Goal: Use online tool/utility: Utilize a website feature to perform a specific function

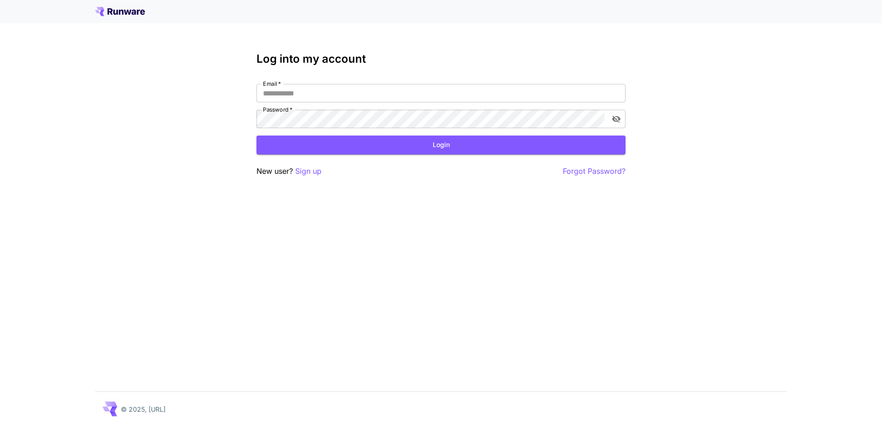
click at [345, 102] on div "Email   * Email   * Password   * Password   *" at bounding box center [440, 106] width 369 height 44
click at [338, 95] on input "Email   *" at bounding box center [440, 93] width 369 height 18
type input "**********"
click button "Login" at bounding box center [440, 145] width 369 height 19
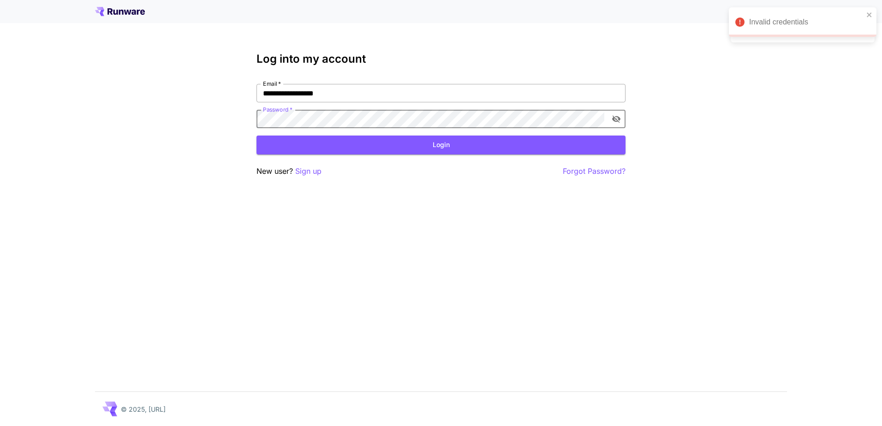
click button "Login" at bounding box center [440, 145] width 369 height 19
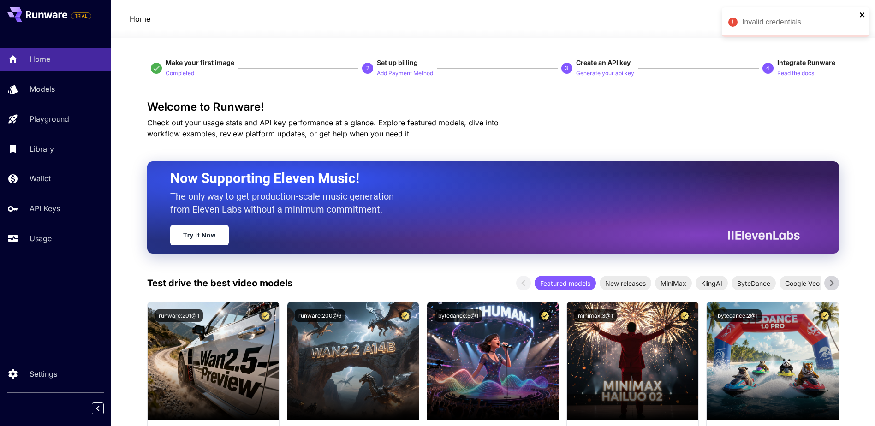
click at [861, 16] on icon "close" at bounding box center [862, 14] width 5 height 5
click at [792, 21] on span "credits left" at bounding box center [795, 19] width 32 height 8
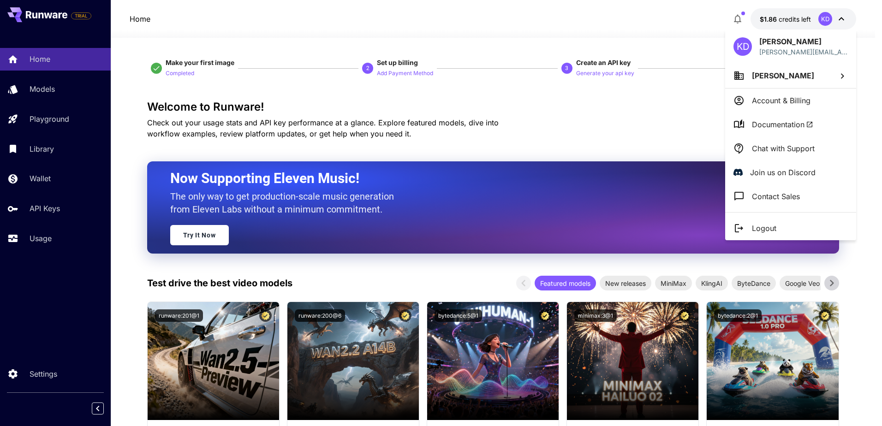
click at [47, 91] on div at bounding box center [441, 213] width 882 height 426
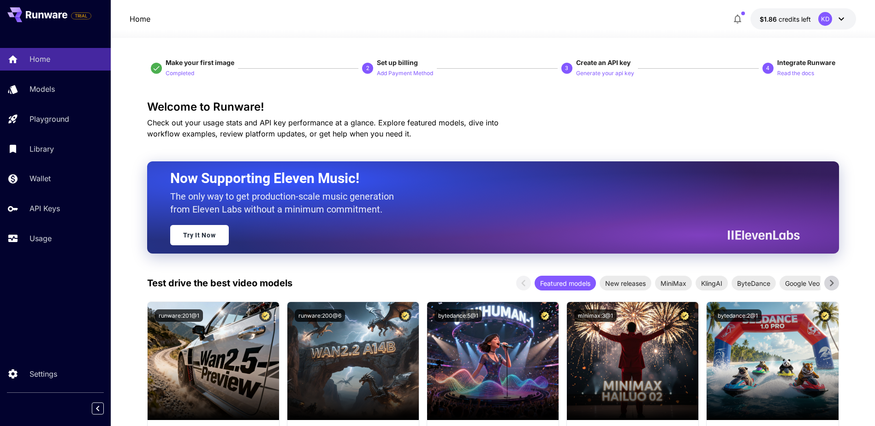
click at [47, 91] on div "KD Karol Dróżdż karol@voiceclip.pl Karol Dróżdż Account & Billing Documentation…" at bounding box center [74, 213] width 148 height 426
drag, startPoint x: 47, startPoint y: 91, endPoint x: 54, endPoint y: 91, distance: 7.8
click at [47, 91] on p "Models" at bounding box center [43, 88] width 25 height 11
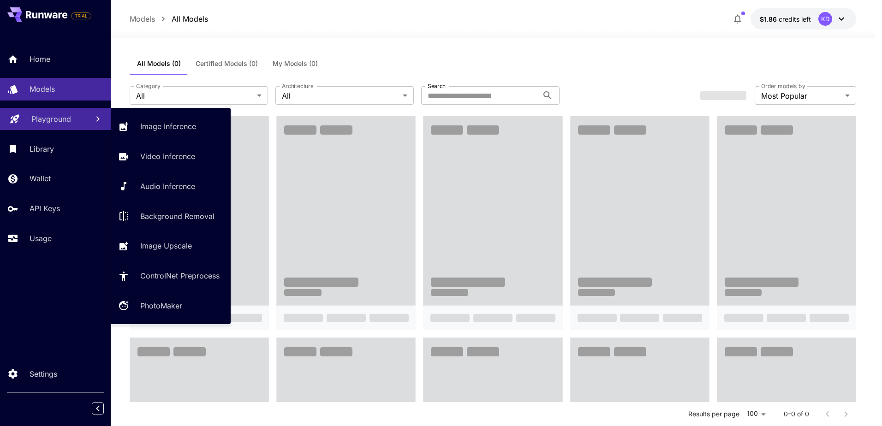
click at [62, 116] on p "Playground" at bounding box center [51, 118] width 40 height 11
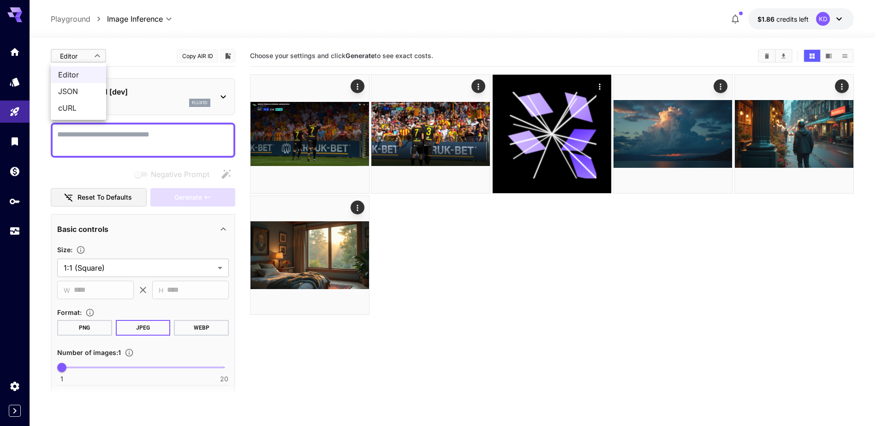
click at [100, 54] on body "**********" at bounding box center [441, 249] width 882 height 499
click at [99, 54] on div at bounding box center [441, 213] width 882 height 426
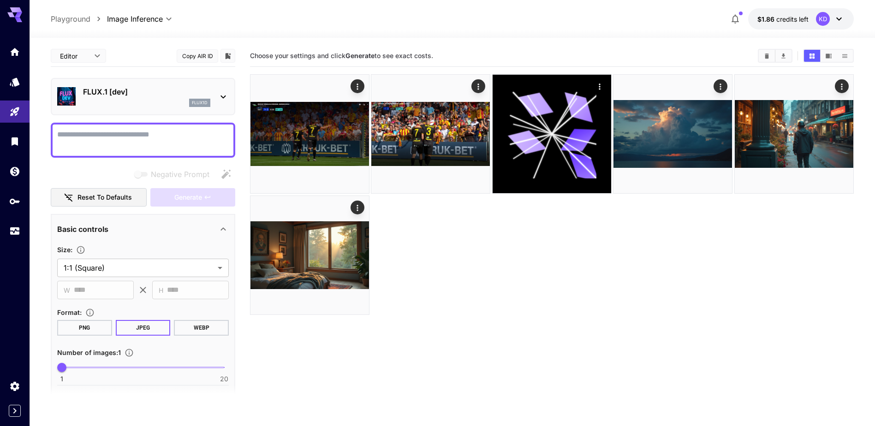
click at [161, 97] on div "FLUX.1 [dev] flux1d" at bounding box center [146, 96] width 127 height 21
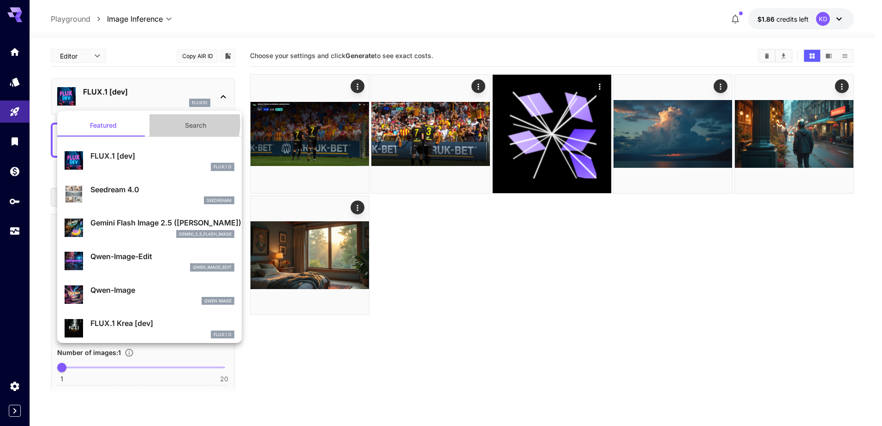
click at [176, 123] on button "Search" at bounding box center [195, 125] width 92 height 22
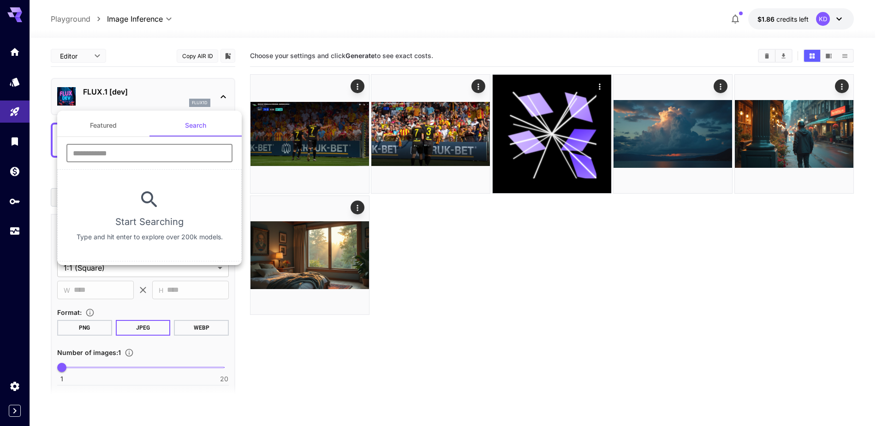
click at [150, 154] on input "text" at bounding box center [149, 153] width 166 height 18
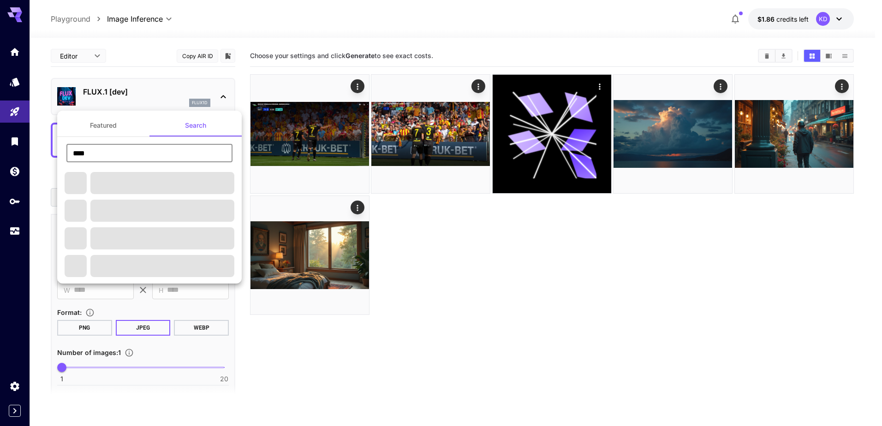
type input "****"
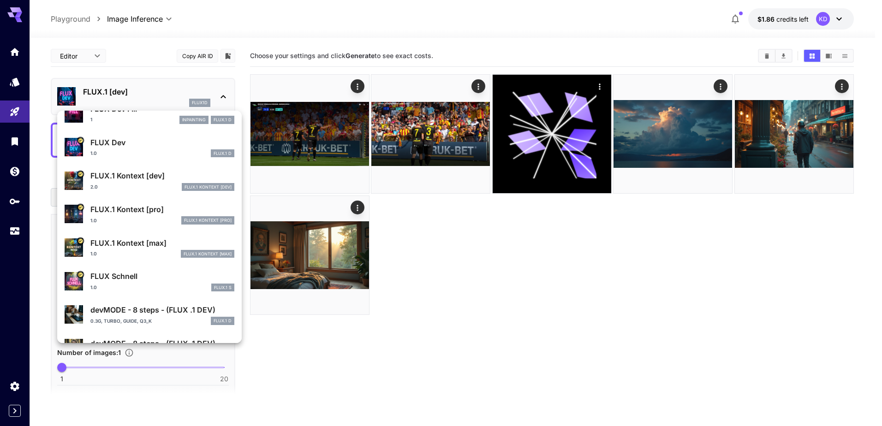
scroll to position [279, 0]
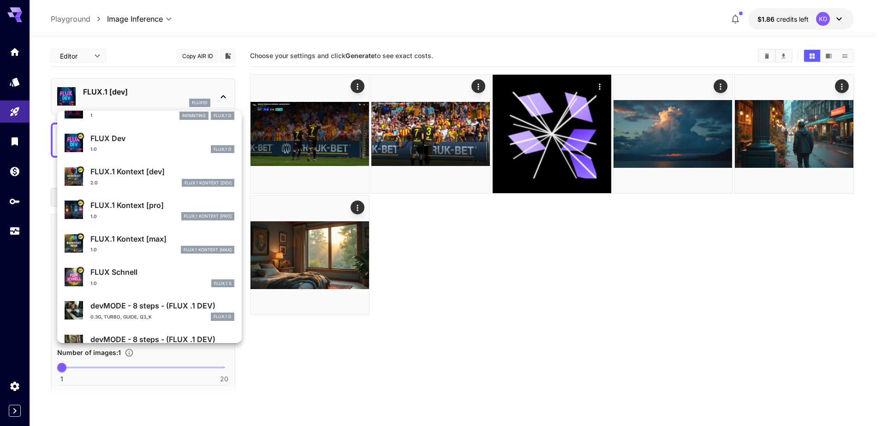
click at [153, 244] on div "FLUX.1 Kontext [max] 1.0 FLUX.1 Kontext [max]" at bounding box center [162, 243] width 144 height 21
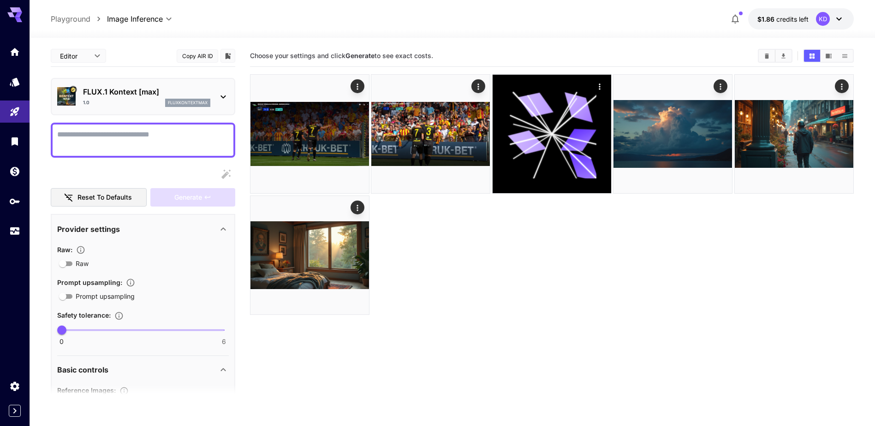
click at [144, 143] on textarea "Raw" at bounding box center [143, 140] width 172 height 22
click at [197, 95] on p "FLUX.1 Kontext [max]" at bounding box center [146, 91] width 127 height 11
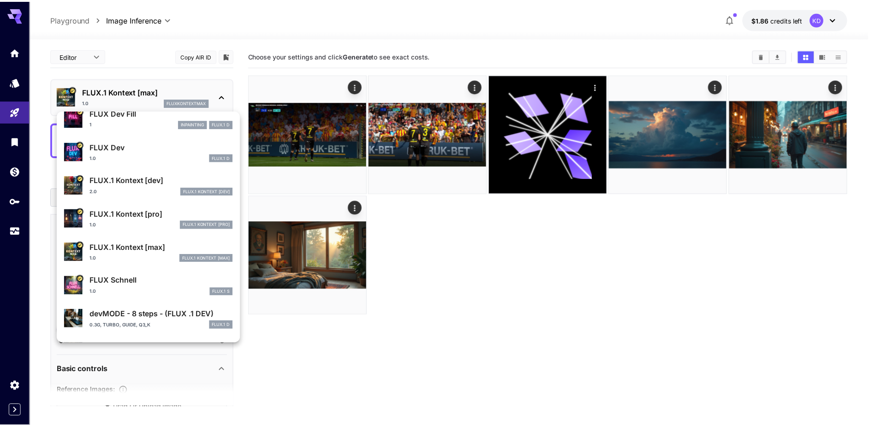
scroll to position [275, 0]
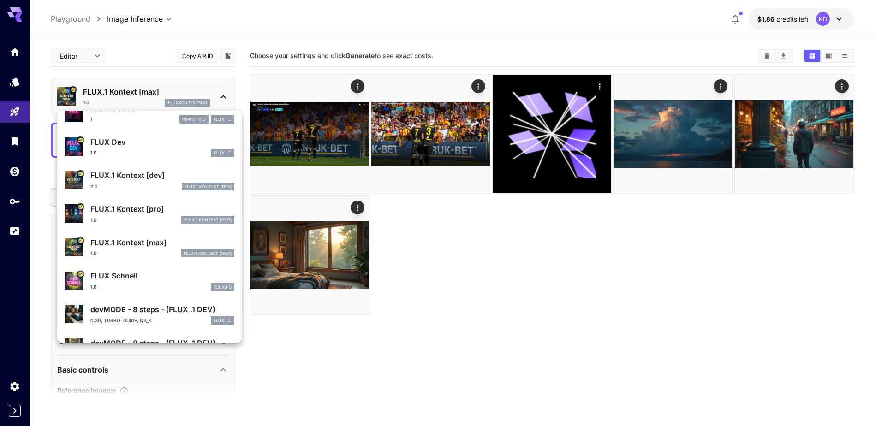
click at [163, 206] on p "FLUX.1 Kontext [pro]" at bounding box center [162, 208] width 144 height 11
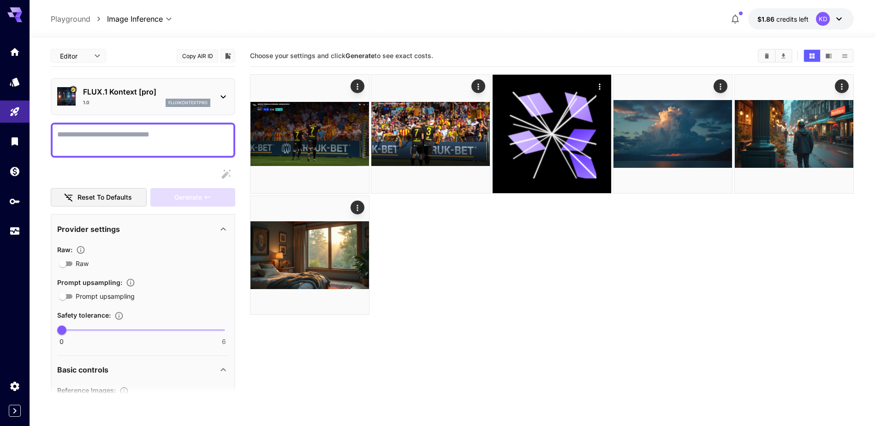
click at [130, 141] on textarea "Raw" at bounding box center [143, 140] width 172 height 22
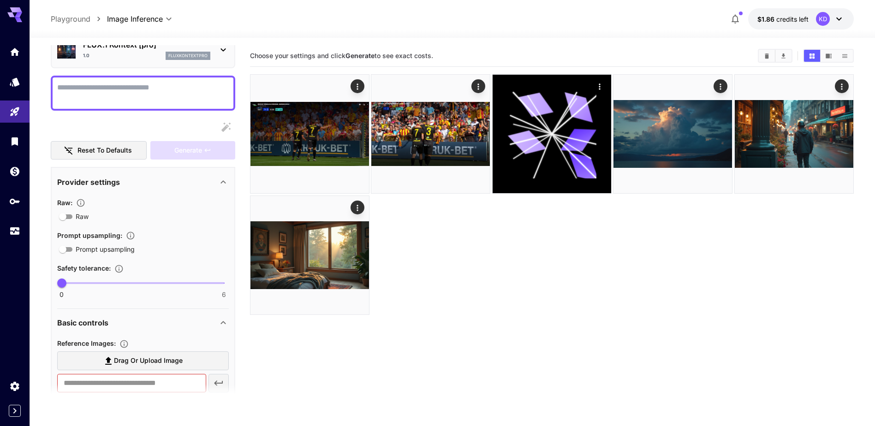
scroll to position [46, 0]
click at [109, 95] on textarea "Raw" at bounding box center [143, 94] width 172 height 22
paste textarea "**********"
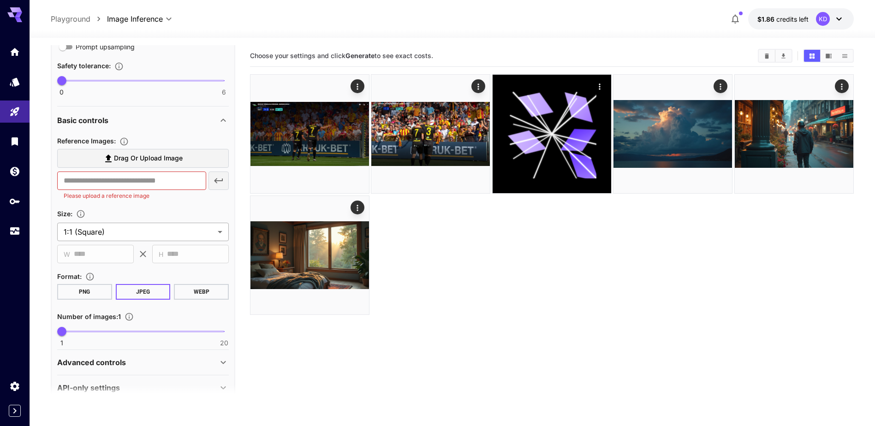
scroll to position [366, 0]
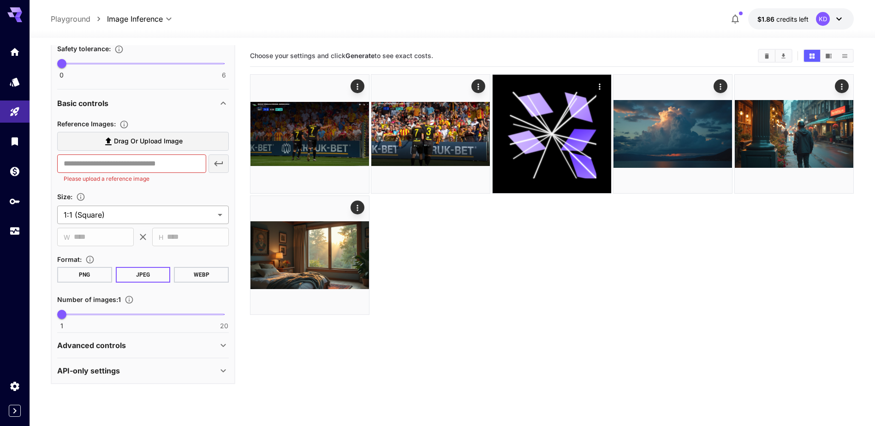
type textarea "**********"
click at [130, 218] on body "**********" at bounding box center [437, 249] width 875 height 499
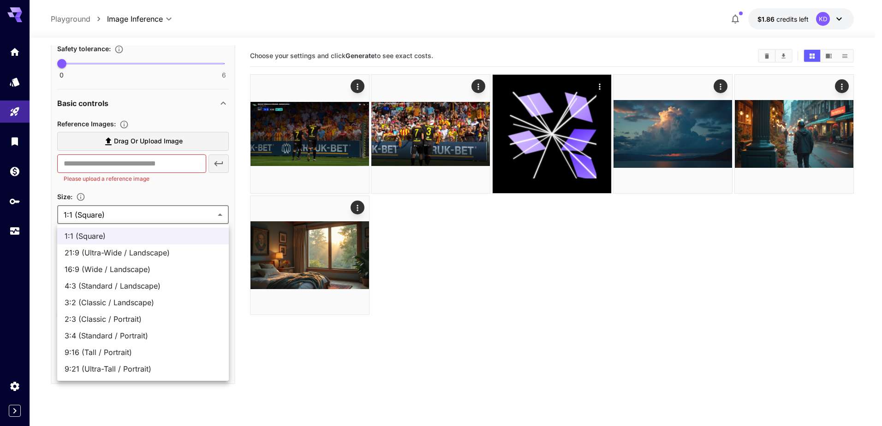
click at [129, 215] on div at bounding box center [441, 213] width 882 height 426
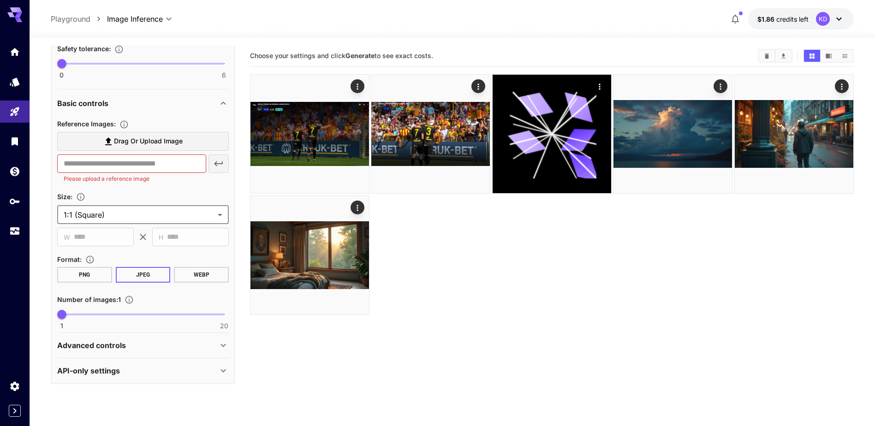
click at [115, 211] on body "**********" at bounding box center [437, 249] width 875 height 499
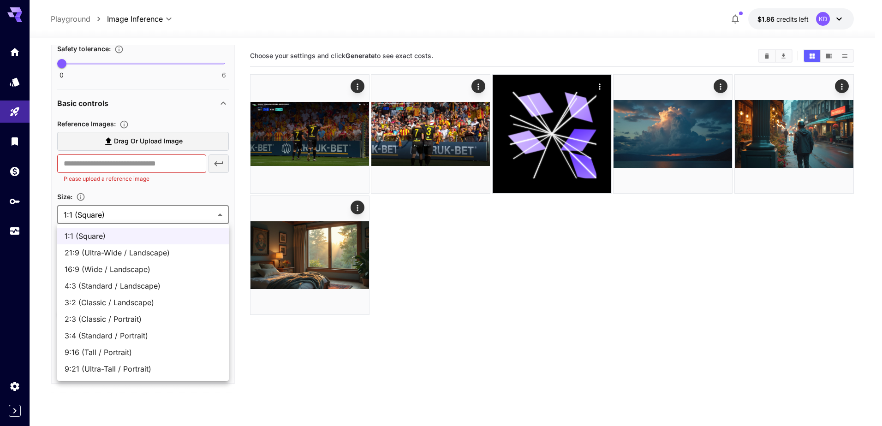
click at [115, 216] on div at bounding box center [441, 213] width 882 height 426
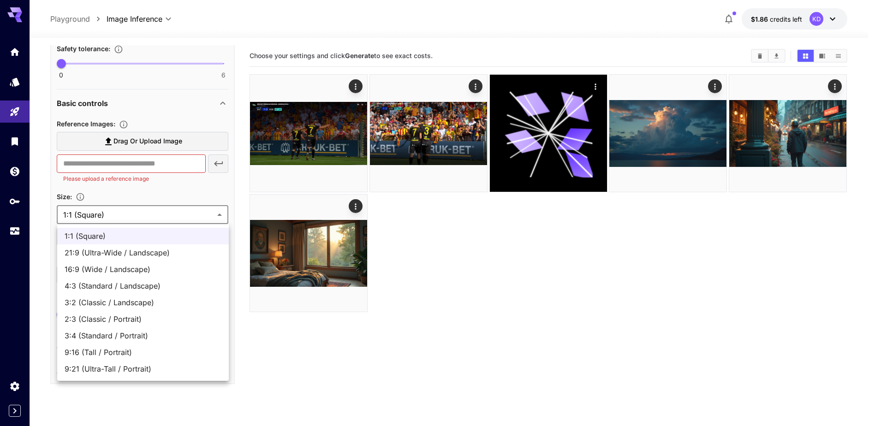
click at [127, 216] on body "**********" at bounding box center [437, 249] width 875 height 499
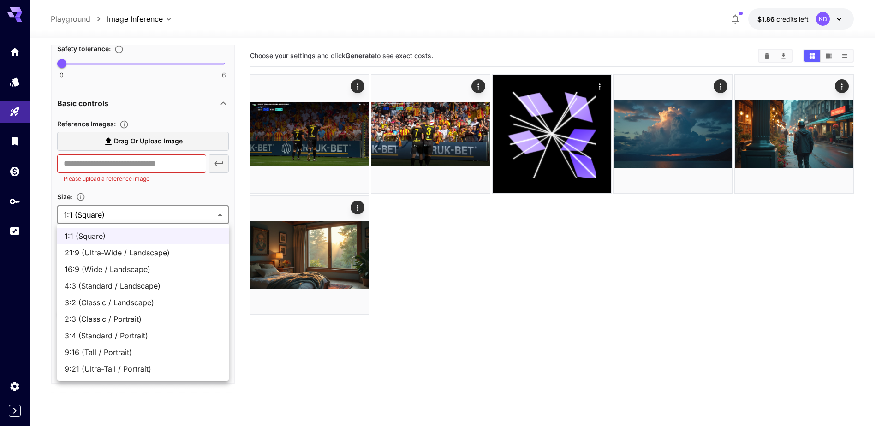
click at [103, 212] on div at bounding box center [441, 213] width 882 height 426
click at [109, 221] on body "**********" at bounding box center [441, 249] width 882 height 499
click at [110, 219] on div at bounding box center [441, 213] width 882 height 426
click at [119, 218] on body "**********" at bounding box center [441, 249] width 882 height 499
click at [113, 274] on span "16:9 (Wide / Landscape)" at bounding box center [143, 269] width 157 height 11
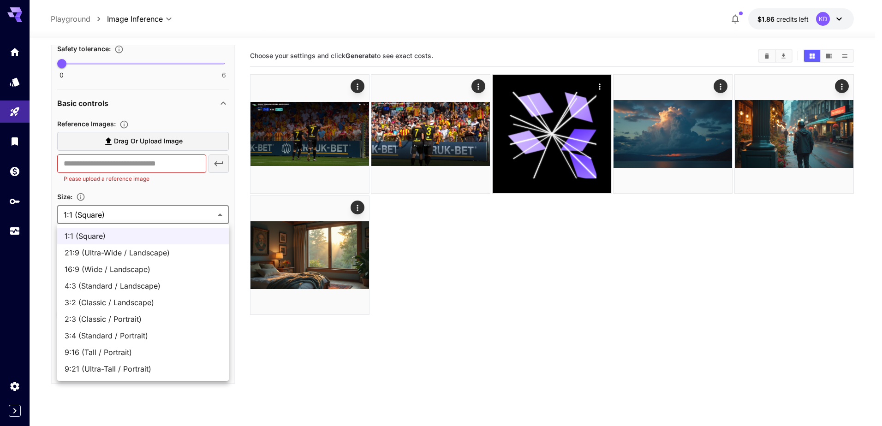
type input "**********"
type input "****"
type input "***"
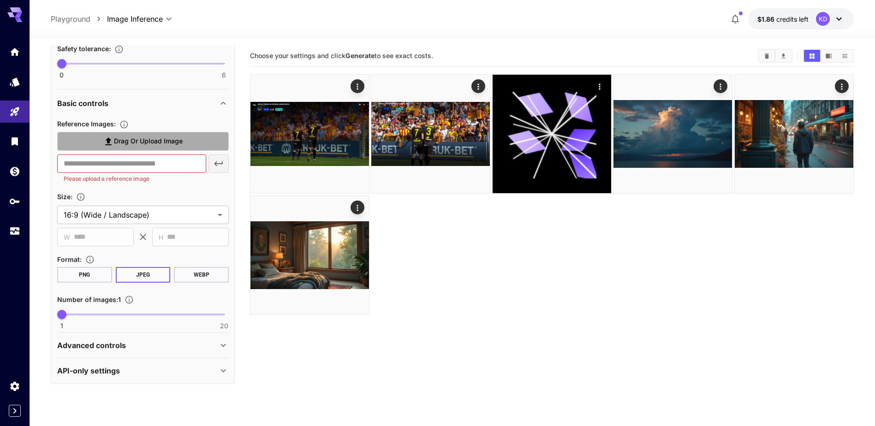
click at [147, 147] on span "Drag or upload image" at bounding box center [148, 142] width 69 height 12
click at [0, 0] on input "Drag or upload image" at bounding box center [0, 0] width 0 height 0
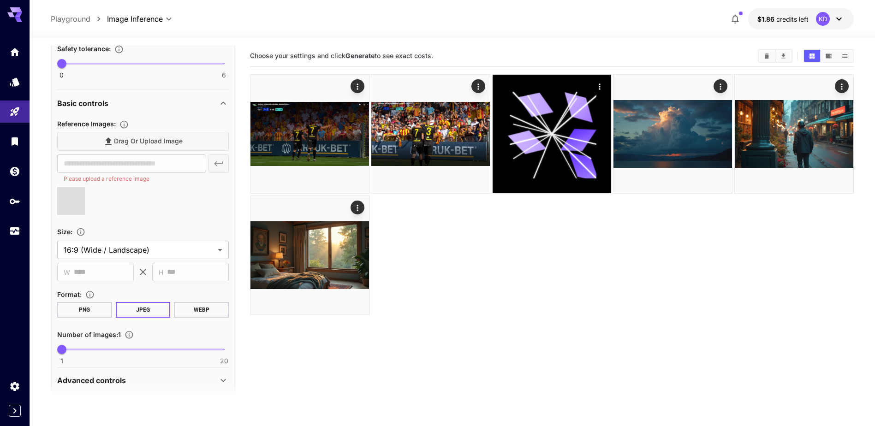
click at [149, 203] on div at bounding box center [143, 204] width 172 height 35
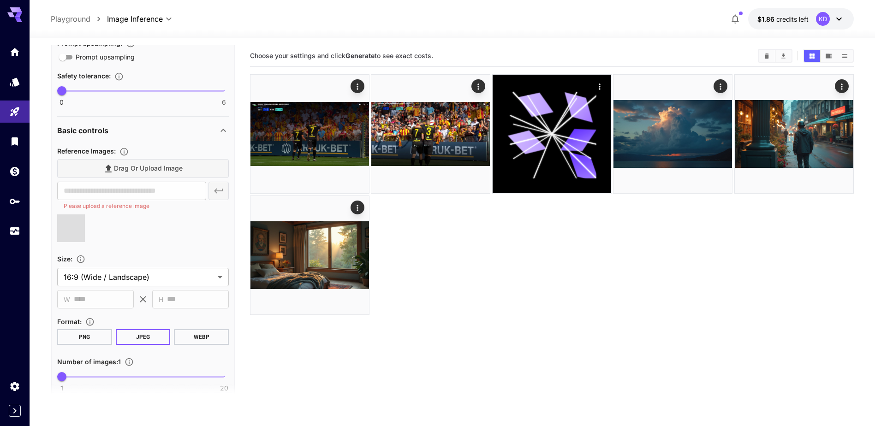
scroll to position [320, 0]
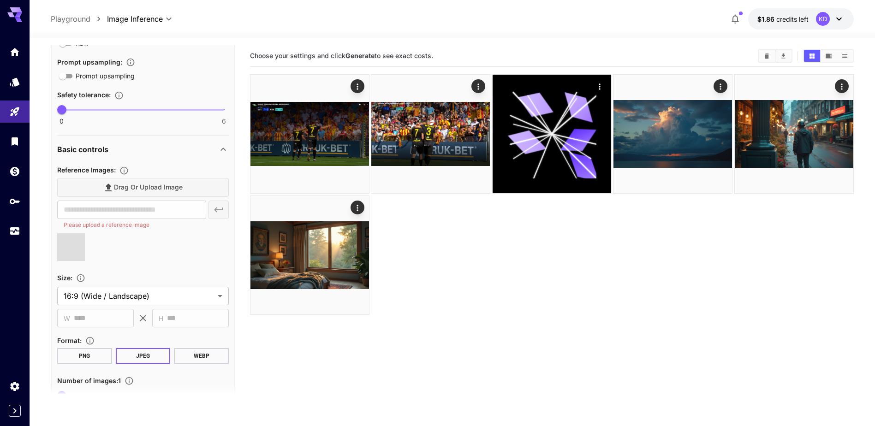
type input "**********"
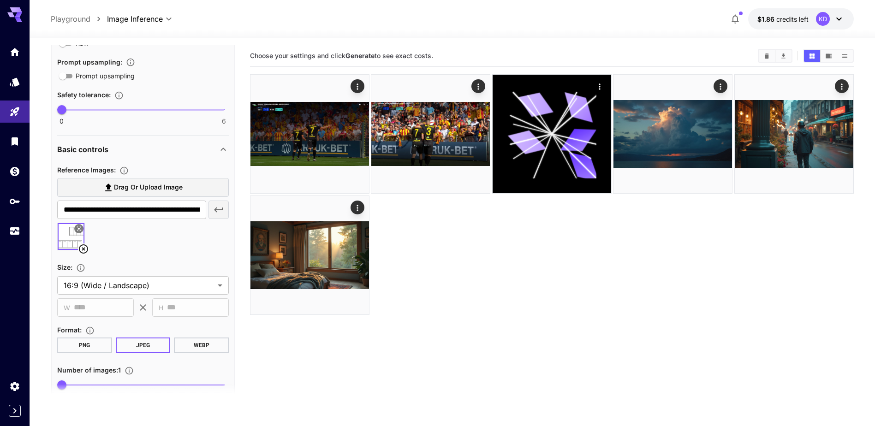
click at [136, 186] on div "Drag or upload image" at bounding box center [143, 187] width 172 height 19
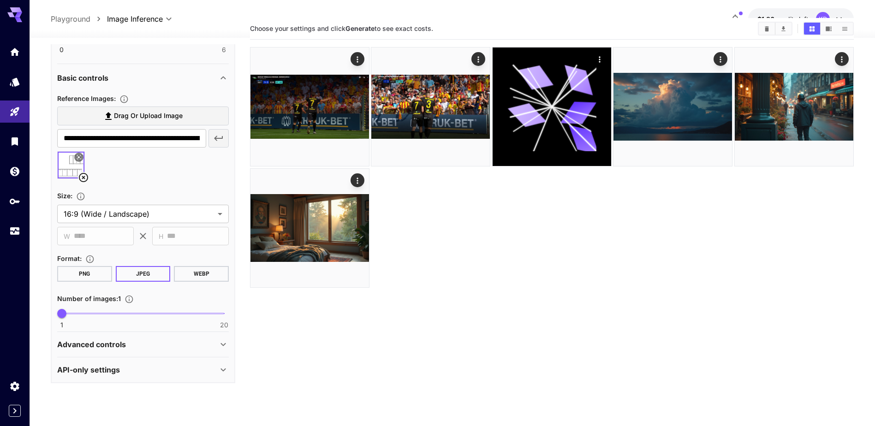
scroll to position [46, 0]
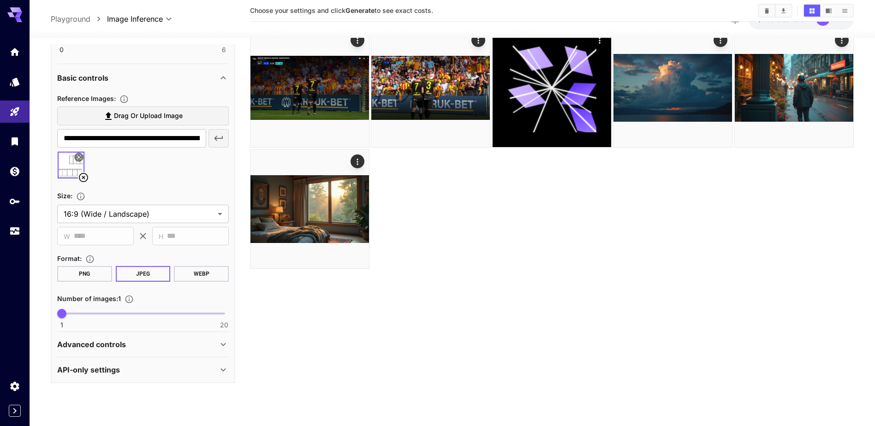
click at [194, 342] on div "Advanced controls" at bounding box center [137, 344] width 161 height 11
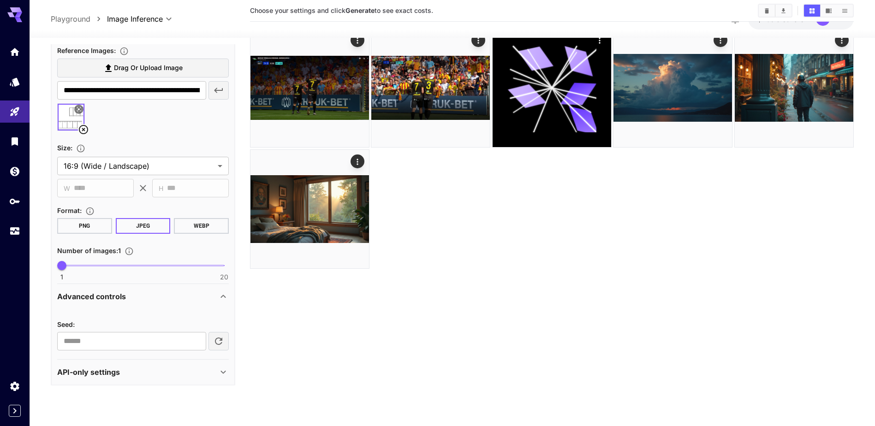
scroll to position [441, 0]
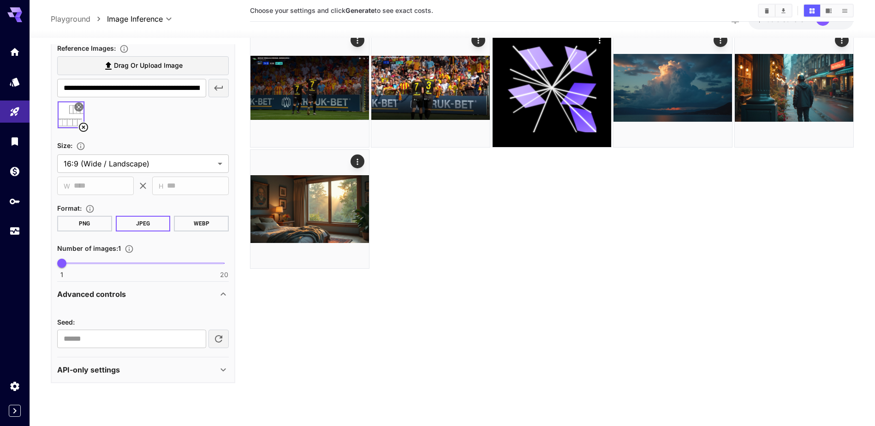
click at [150, 363] on div "API-only settings" at bounding box center [143, 370] width 172 height 22
click at [149, 367] on div "API-only settings" at bounding box center [137, 369] width 161 height 11
click at [136, 366] on div "API-only settings" at bounding box center [137, 369] width 161 height 11
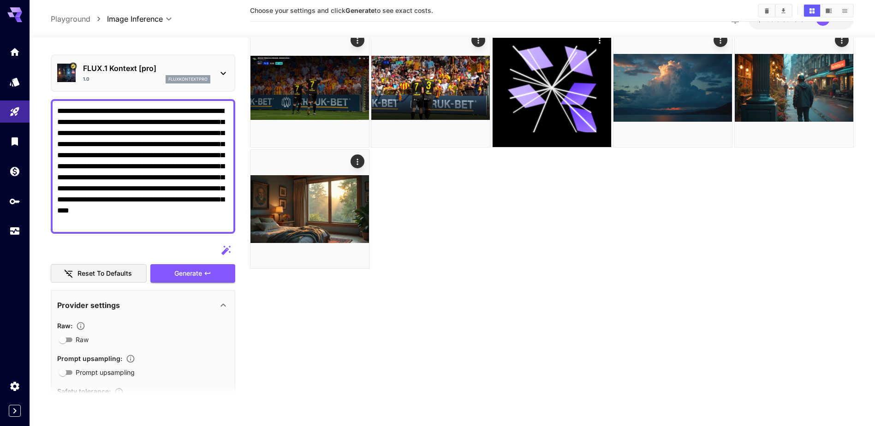
scroll to position [0, 0]
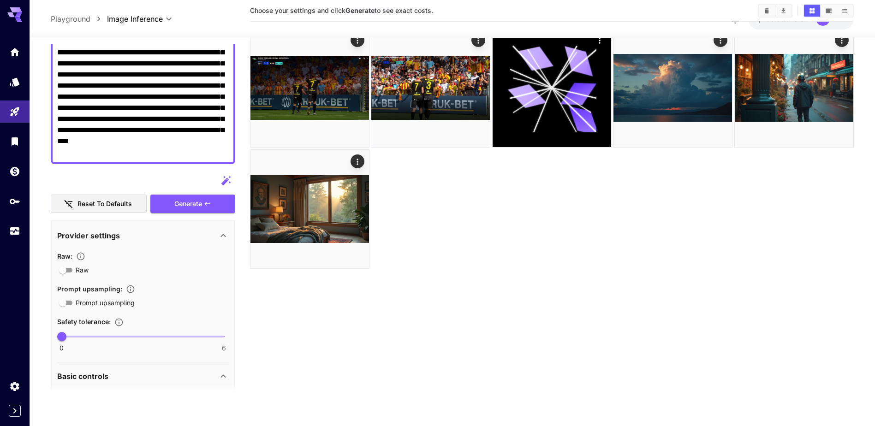
click at [334, 349] on section "Choose your settings and click Generate to see exact costs." at bounding box center [552, 212] width 604 height 426
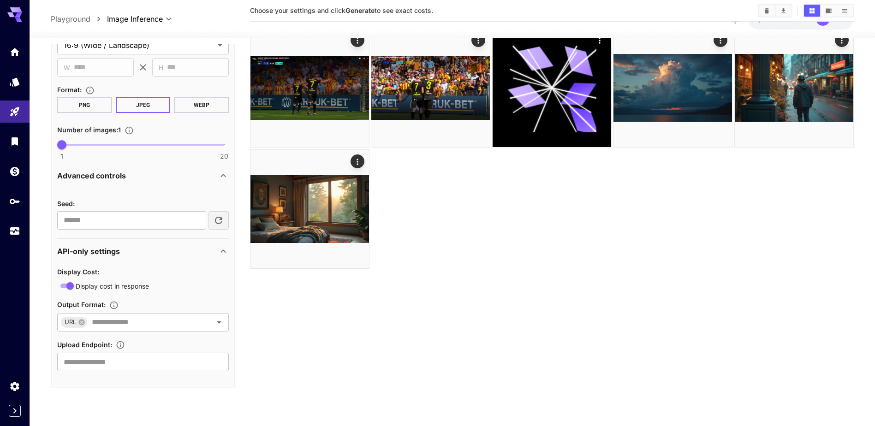
scroll to position [565, 0]
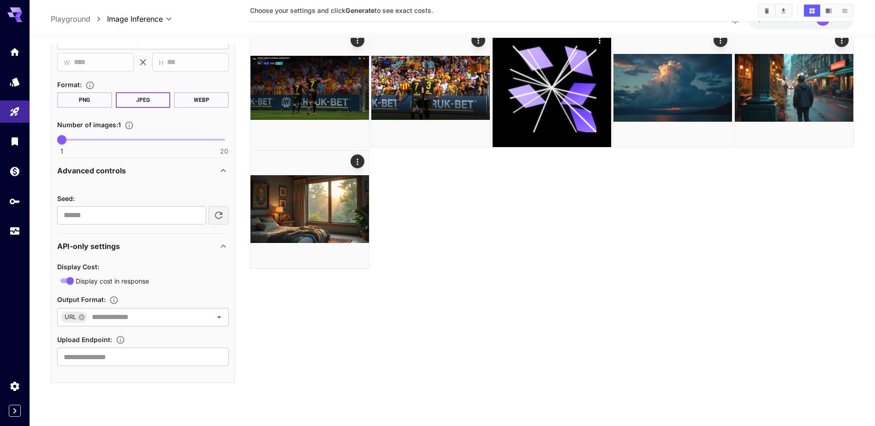
click at [220, 175] on icon at bounding box center [223, 170] width 11 height 11
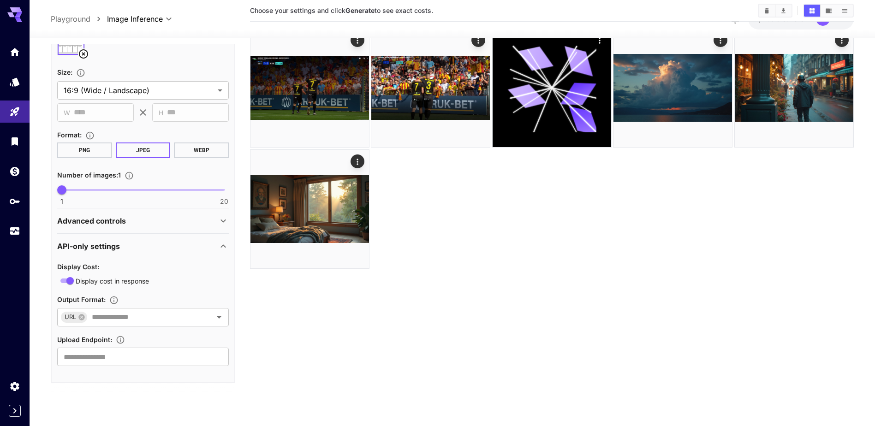
scroll to position [514, 0]
click at [212, 251] on div "API-only settings" at bounding box center [137, 246] width 161 height 11
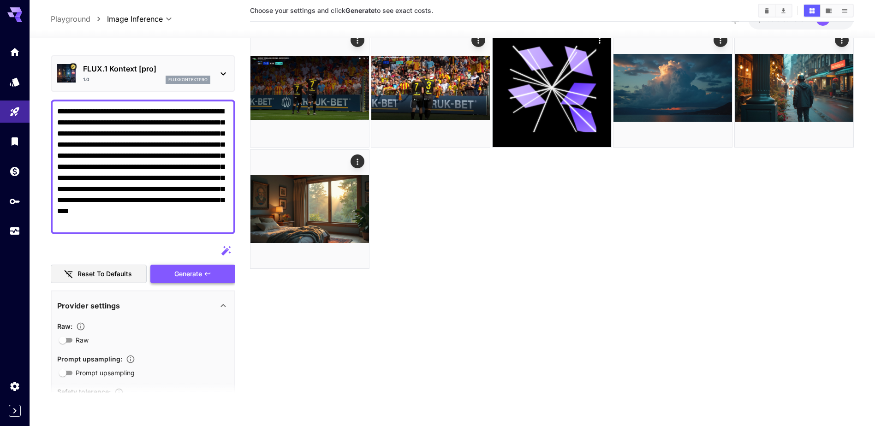
scroll to position [22, 0]
click at [220, 308] on icon at bounding box center [223, 306] width 11 height 11
click at [193, 276] on span "Generate" at bounding box center [188, 275] width 28 height 12
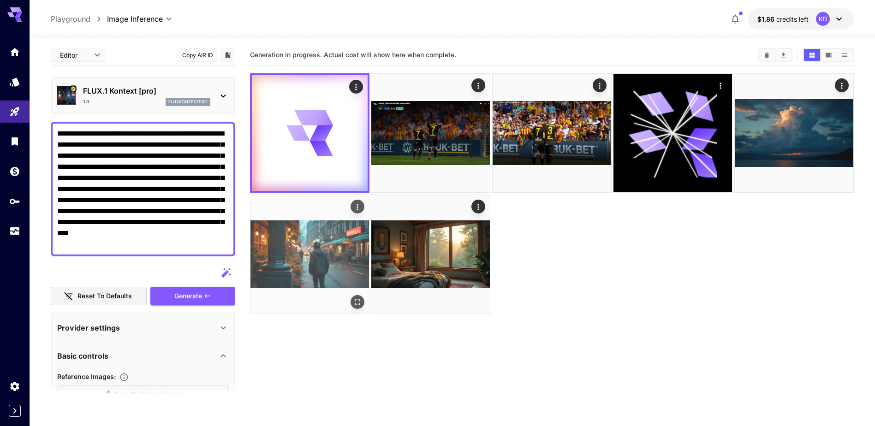
scroll to position [0, 0]
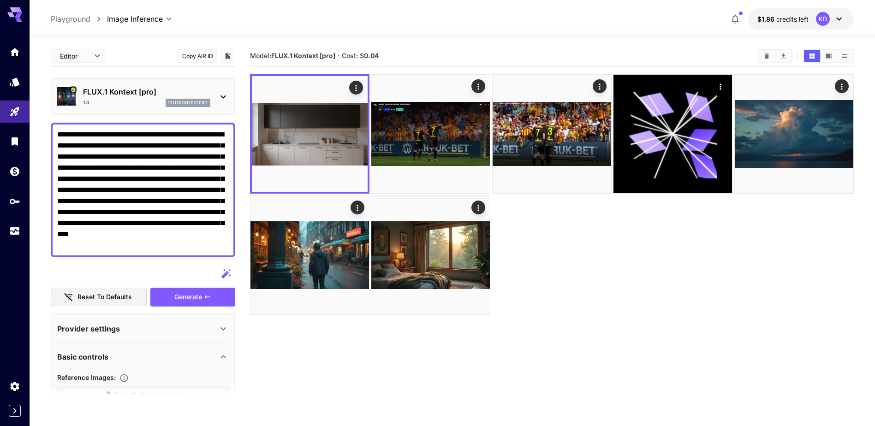
click at [200, 94] on p "FLUX.1 Kontext [pro]" at bounding box center [146, 91] width 127 height 11
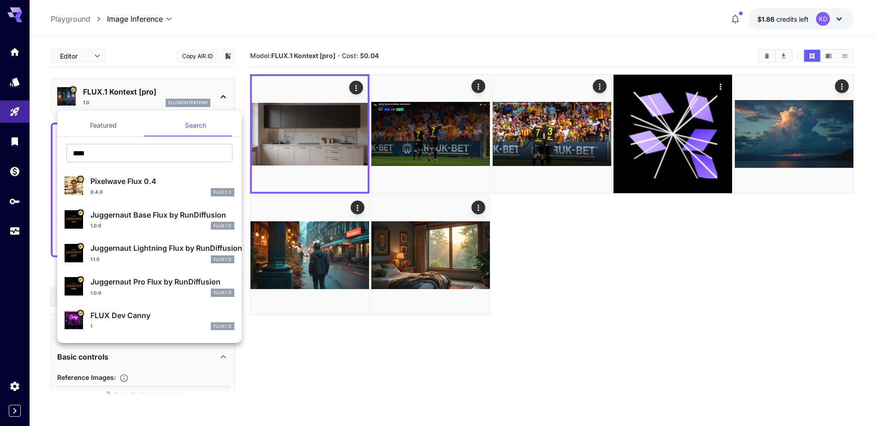
click at [200, 101] on div at bounding box center [441, 213] width 882 height 426
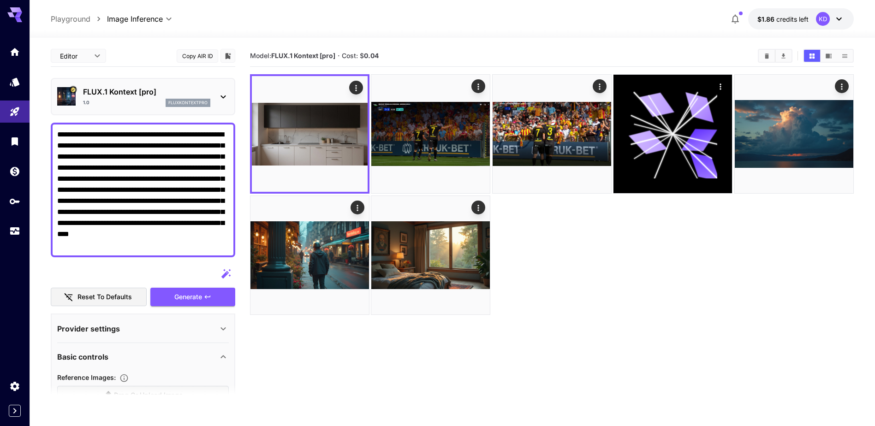
click at [137, 95] on p "FLUX.1 Kontext [pro]" at bounding box center [146, 91] width 127 height 11
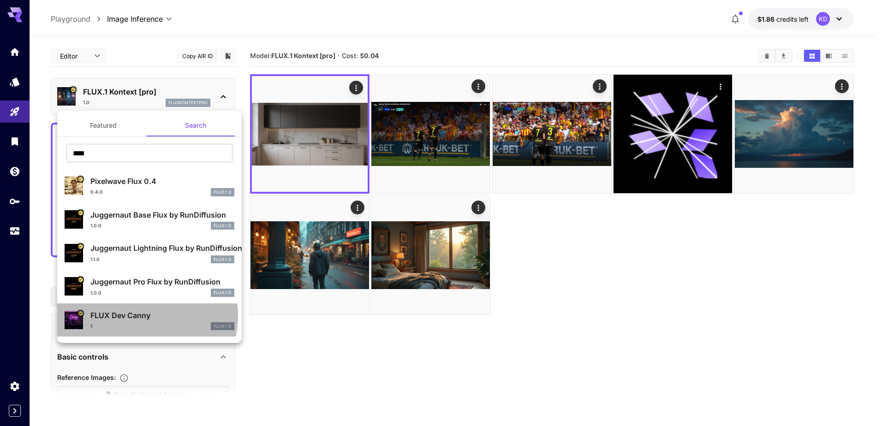
click at [144, 316] on p "FLUX Dev Canny" at bounding box center [162, 315] width 144 height 11
type input "**********"
type input "****"
type input "***"
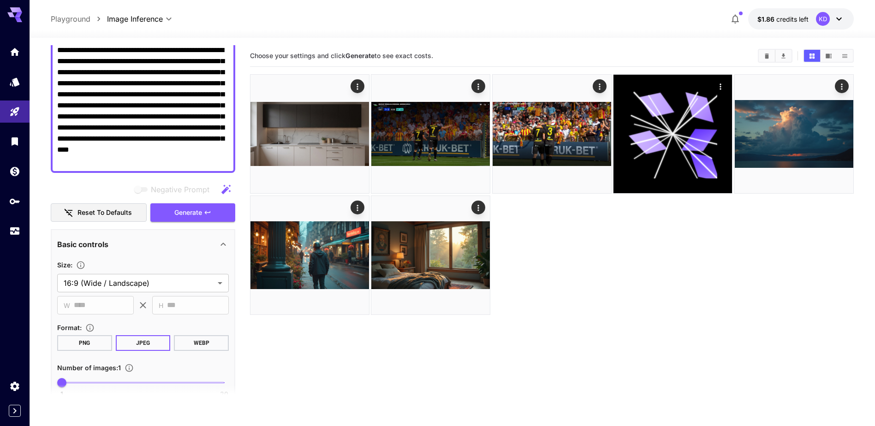
scroll to position [92, 0]
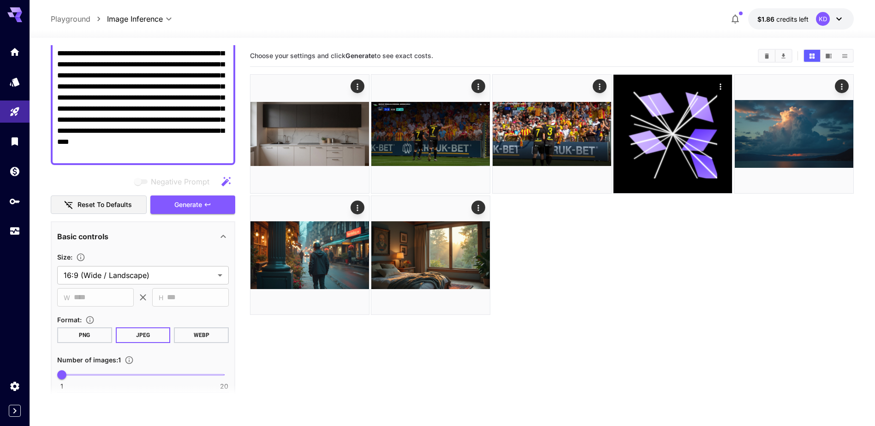
click at [145, 242] on div "Basic controls" at bounding box center [143, 237] width 172 height 22
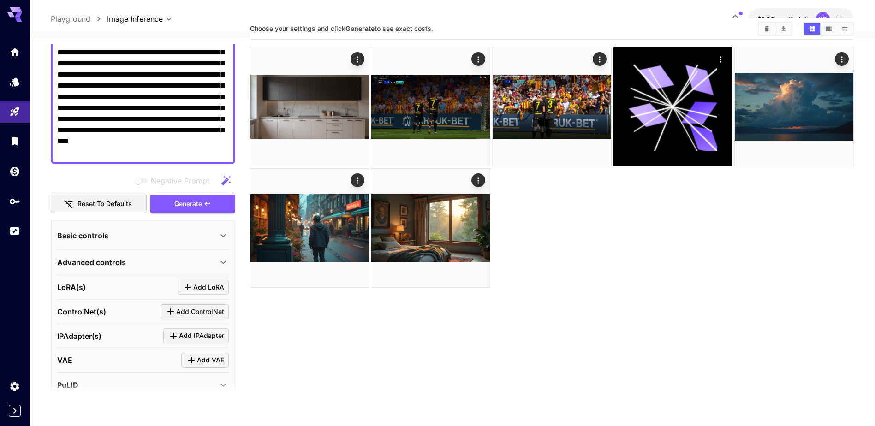
scroll to position [46, 0]
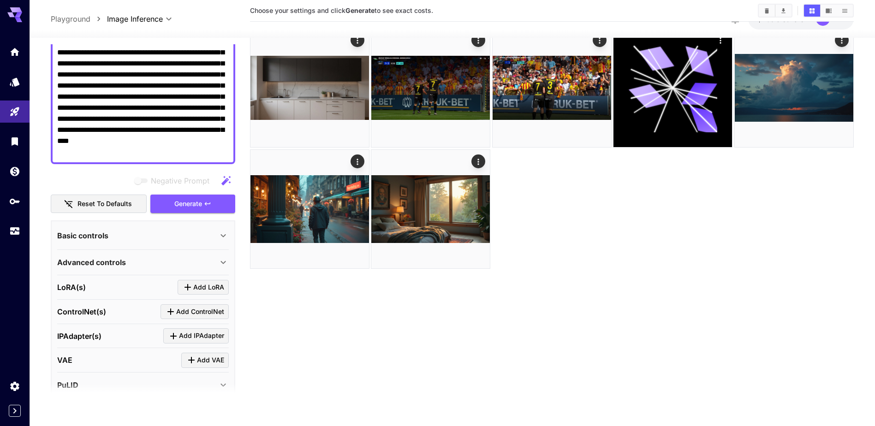
click at [127, 313] on div "ControlNet(s) Add ControlNet" at bounding box center [143, 311] width 172 height 15
click at [192, 310] on span "Add ControlNet" at bounding box center [200, 312] width 48 height 12
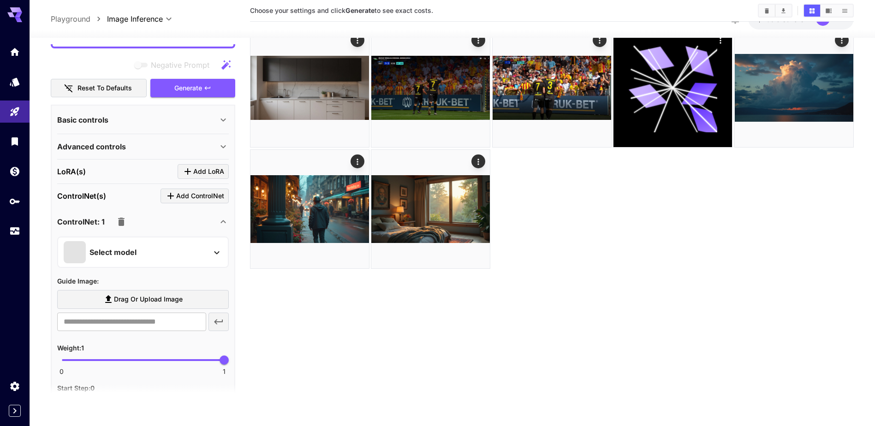
scroll to position [231, 0]
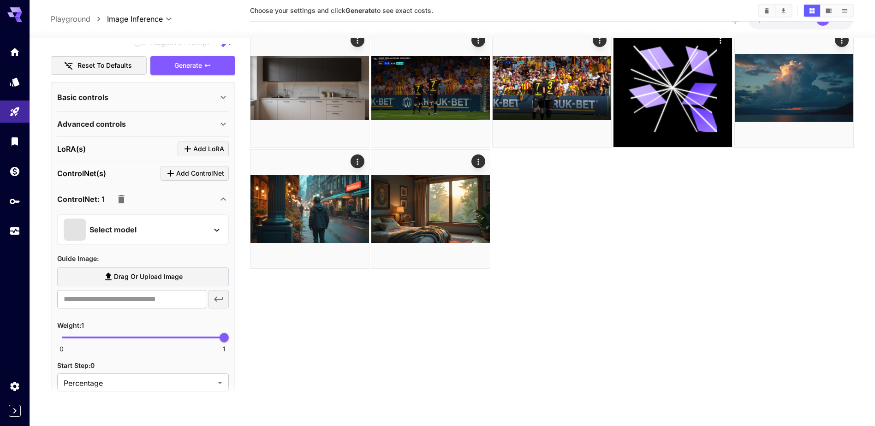
click at [146, 243] on div "Select model" at bounding box center [143, 229] width 172 height 31
click at [146, 234] on div "Select model" at bounding box center [136, 230] width 144 height 22
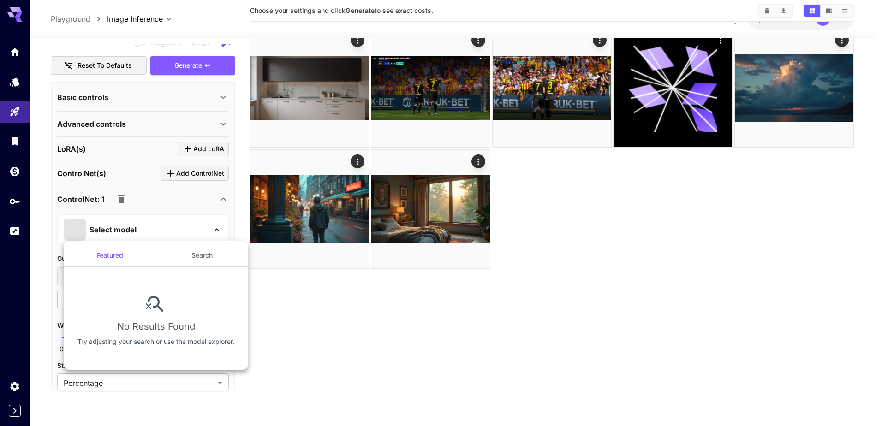
click at [156, 233] on div at bounding box center [441, 213] width 882 height 426
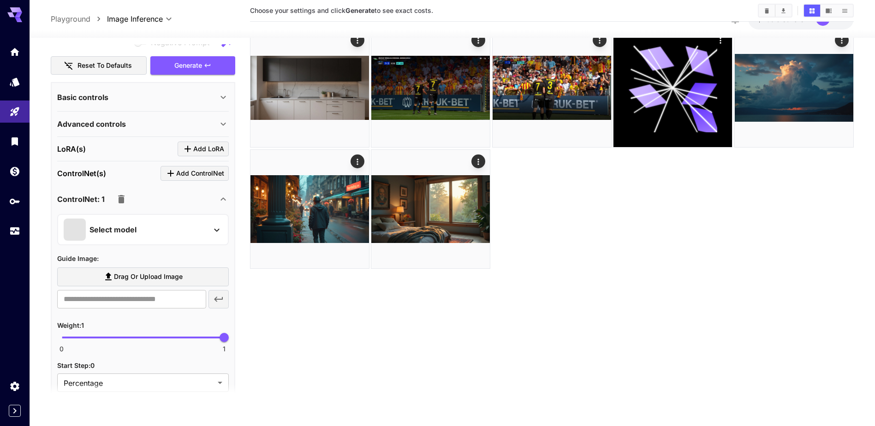
click at [123, 199] on icon "button" at bounding box center [121, 199] width 6 height 8
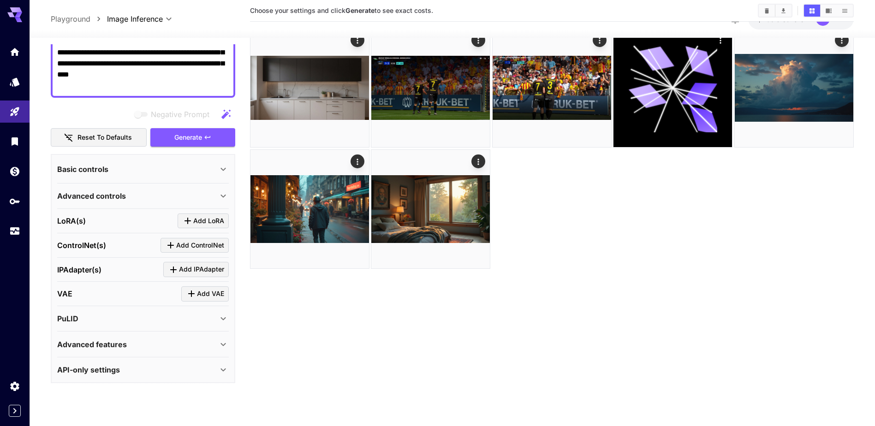
scroll to position [159, 0]
click at [123, 197] on p "Advanced controls" at bounding box center [91, 196] width 69 height 11
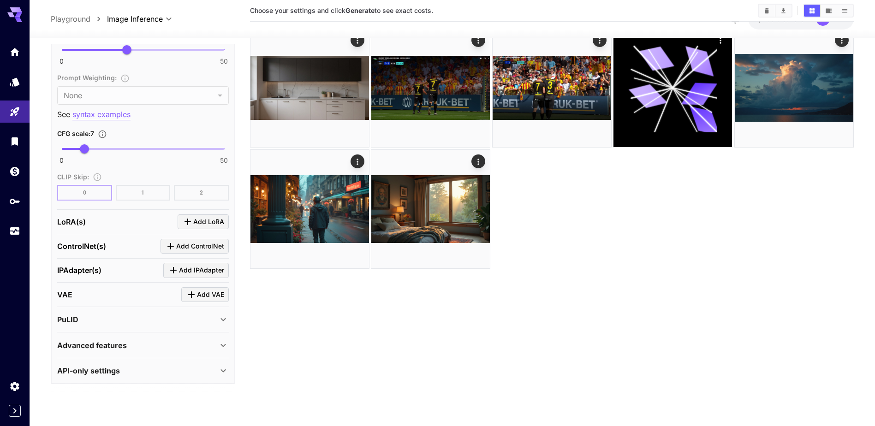
scroll to position [616, 0]
click at [131, 341] on div "Advanced features" at bounding box center [137, 344] width 161 height 11
click at [132, 339] on div "Advanced features" at bounding box center [137, 344] width 161 height 11
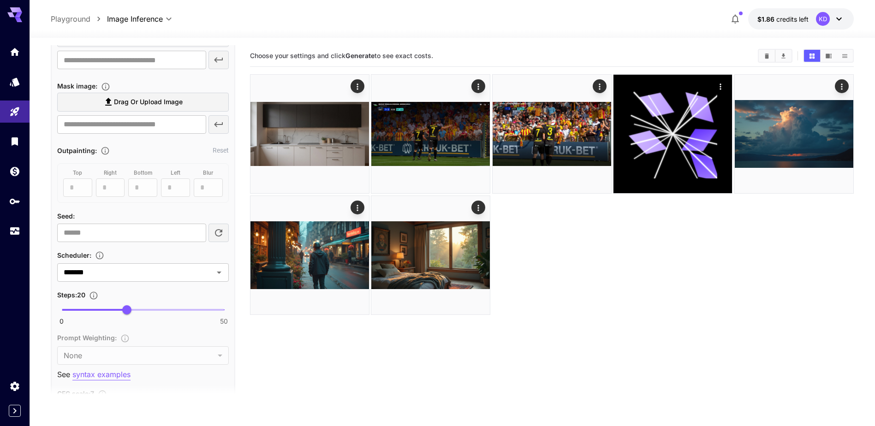
scroll to position [340, 0]
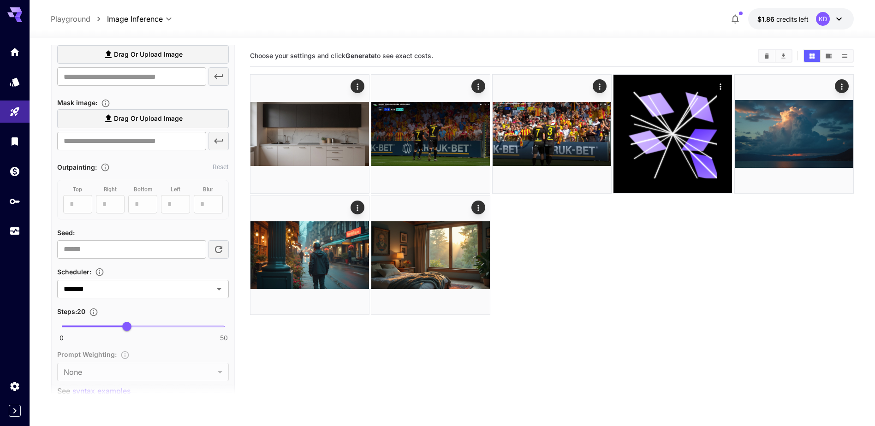
click at [141, 123] on span "Drag or upload image" at bounding box center [148, 119] width 69 height 12
click at [0, 0] on input "Drag or upload image" at bounding box center [0, 0] width 0 height 0
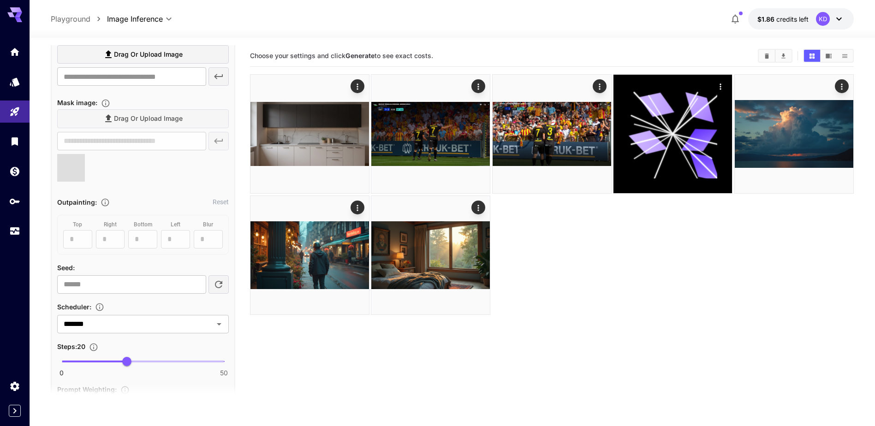
type input "**********"
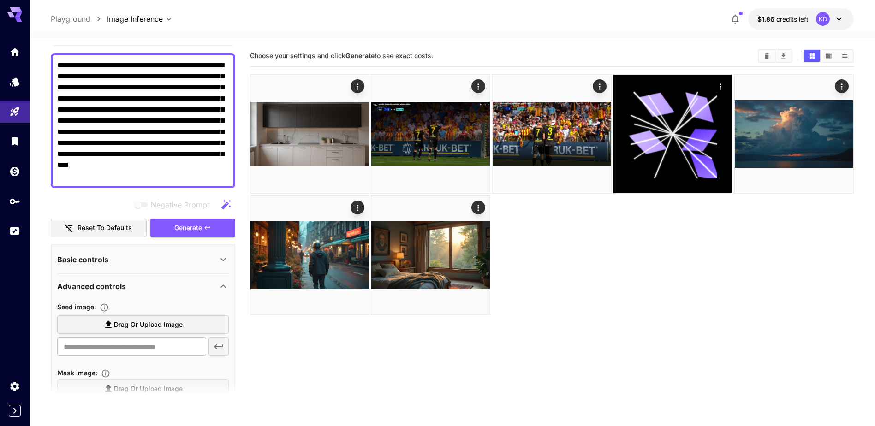
scroll to position [63, 0]
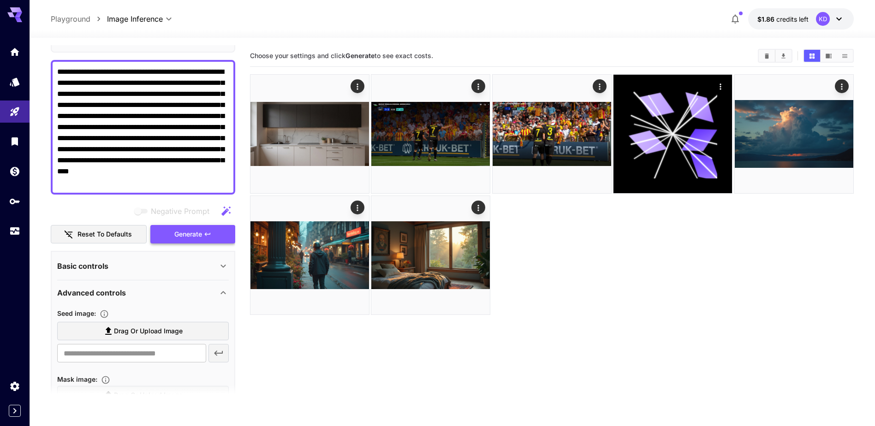
click at [203, 229] on button "Generate" at bounding box center [192, 234] width 85 height 19
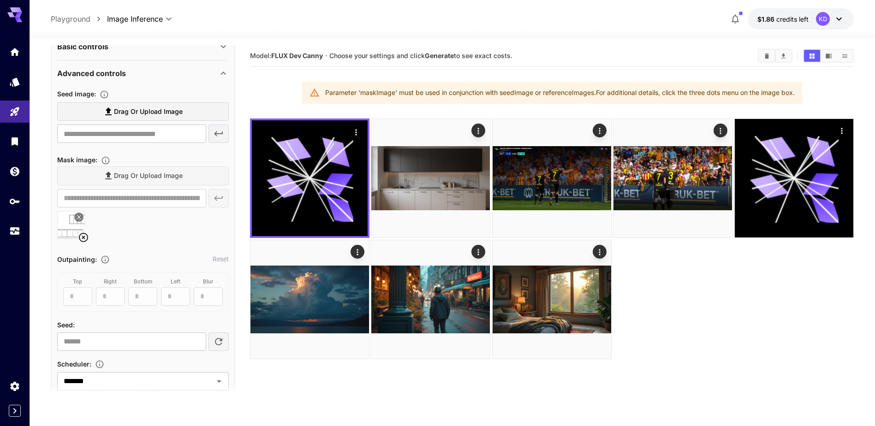
scroll to position [293, 0]
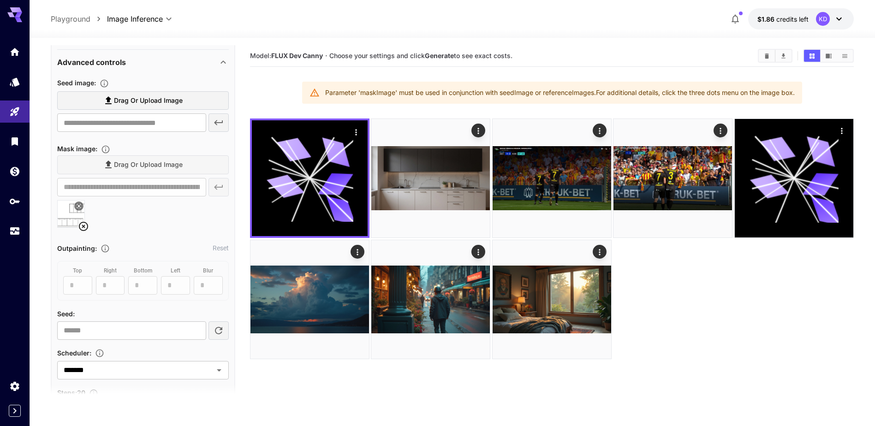
drag, startPoint x: 86, startPoint y: 227, endPoint x: 95, endPoint y: 216, distance: 13.4
click at [86, 227] on icon at bounding box center [83, 226] width 11 height 11
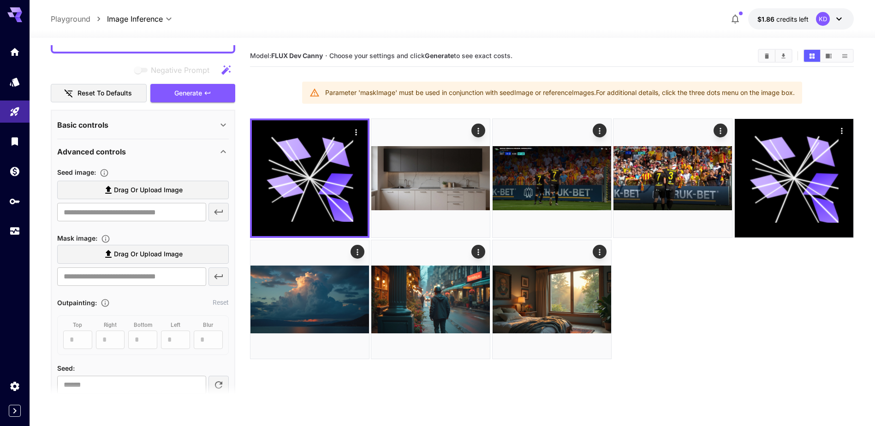
scroll to position [201, 0]
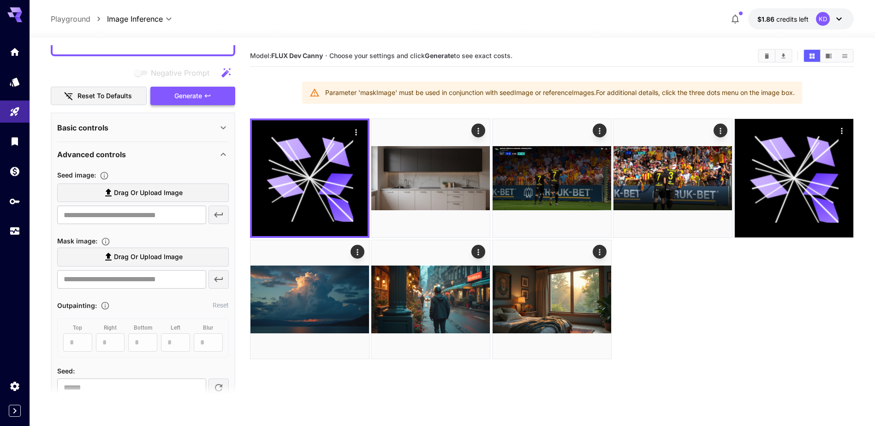
click at [185, 96] on span "Generate" at bounding box center [188, 96] width 28 height 12
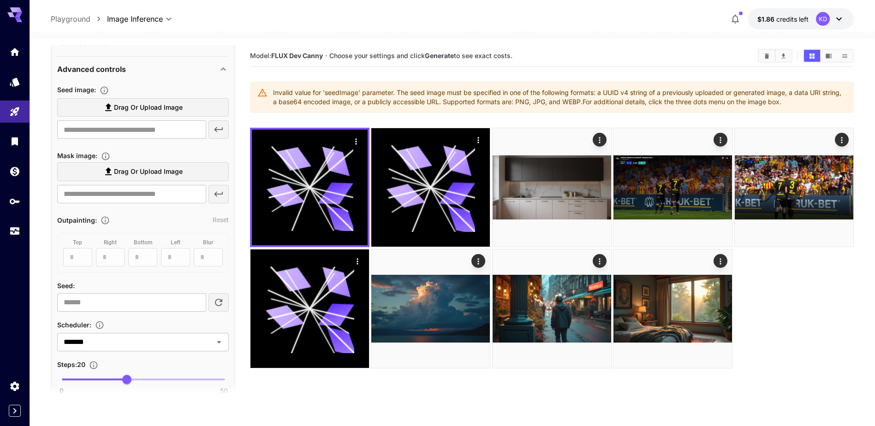
scroll to position [293, 0]
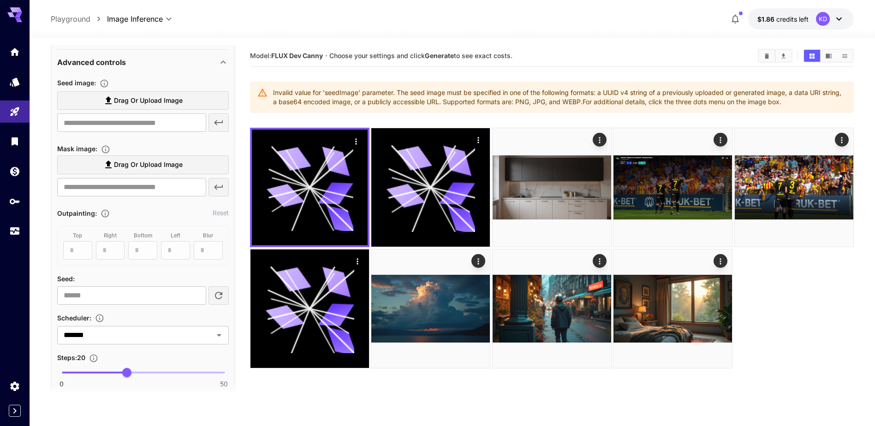
click at [158, 64] on div "Advanced controls" at bounding box center [137, 62] width 161 height 11
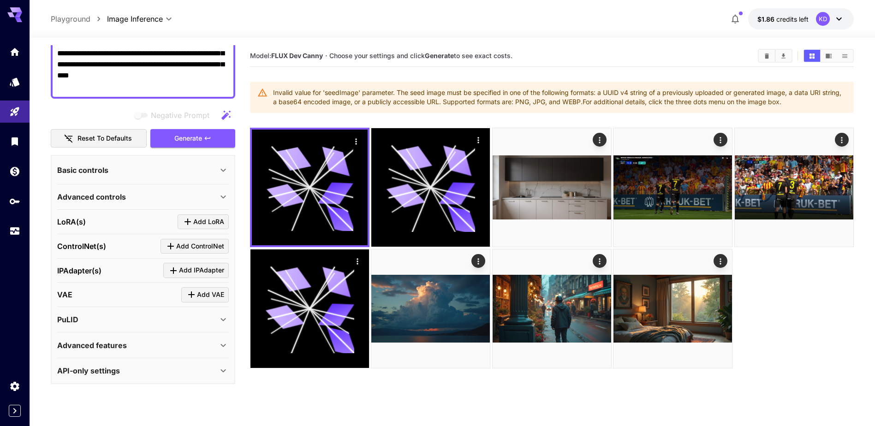
scroll to position [159, 0]
click at [175, 248] on icon "Click to add ControlNet" at bounding box center [170, 246] width 11 height 11
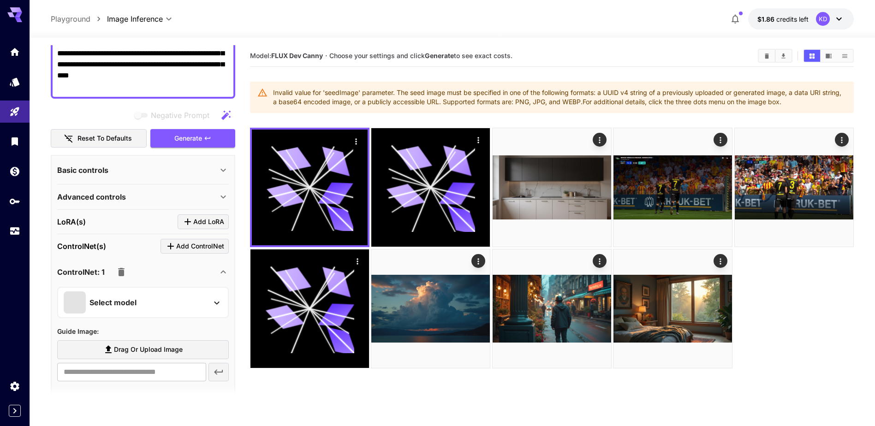
click at [134, 305] on p "Select model" at bounding box center [112, 302] width 47 height 11
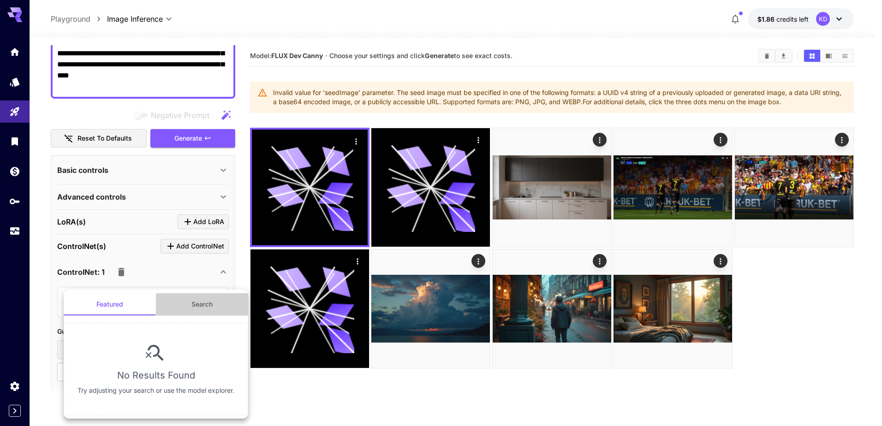
click at [195, 306] on button "Search" at bounding box center [202, 304] width 92 height 22
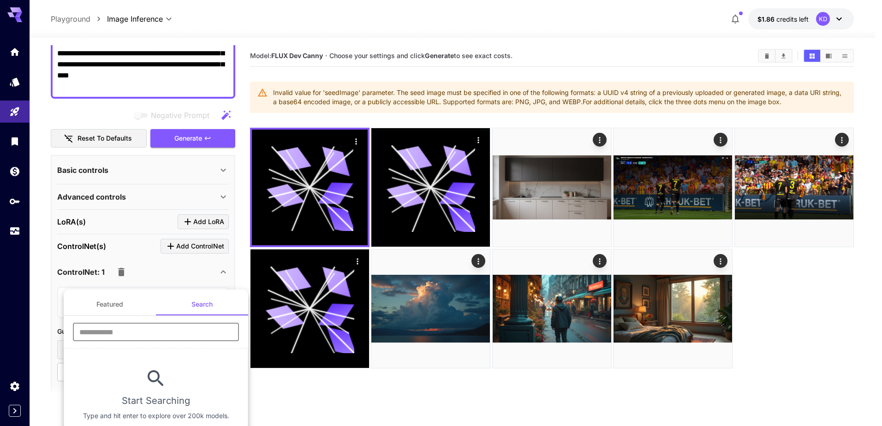
click at [125, 331] on input "text" at bounding box center [156, 332] width 166 height 18
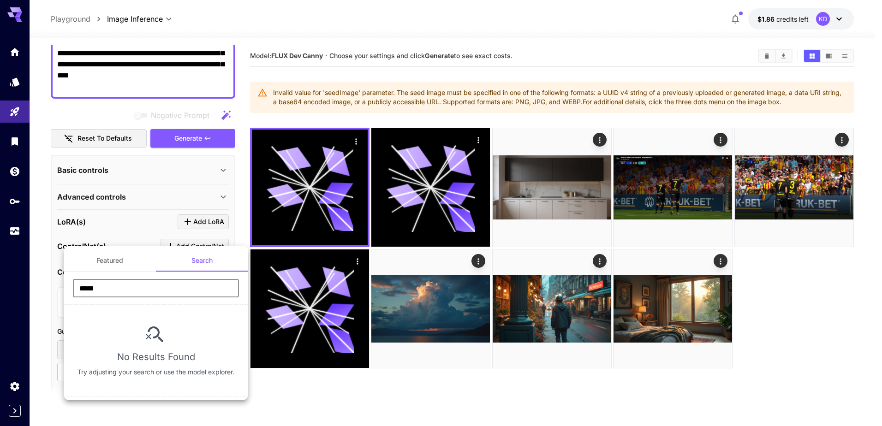
type input "*****"
click at [113, 266] on button "Featured" at bounding box center [110, 261] width 92 height 22
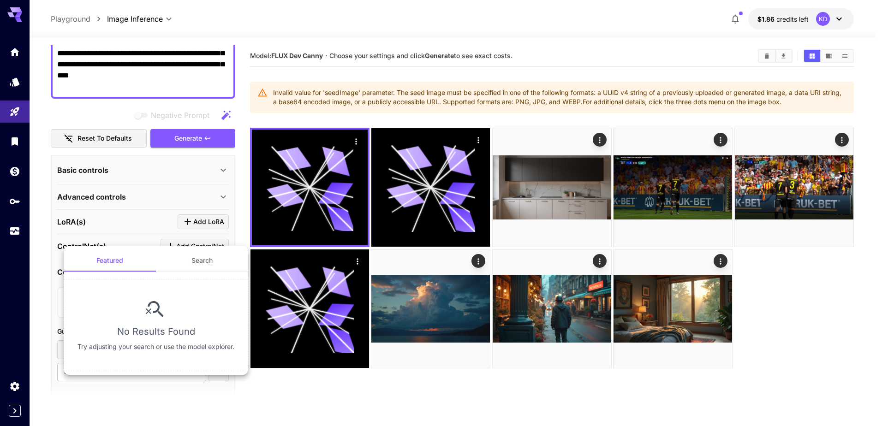
click at [115, 227] on div at bounding box center [441, 213] width 882 height 426
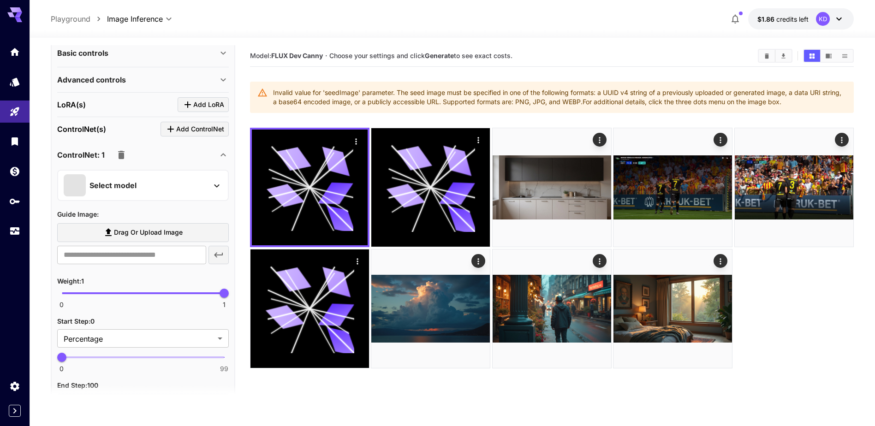
scroll to position [277, 0]
click at [148, 232] on span "Drag or upload image" at bounding box center [148, 232] width 69 height 12
click at [0, 0] on input "Drag or upload image" at bounding box center [0, 0] width 0 height 0
type input "**********"
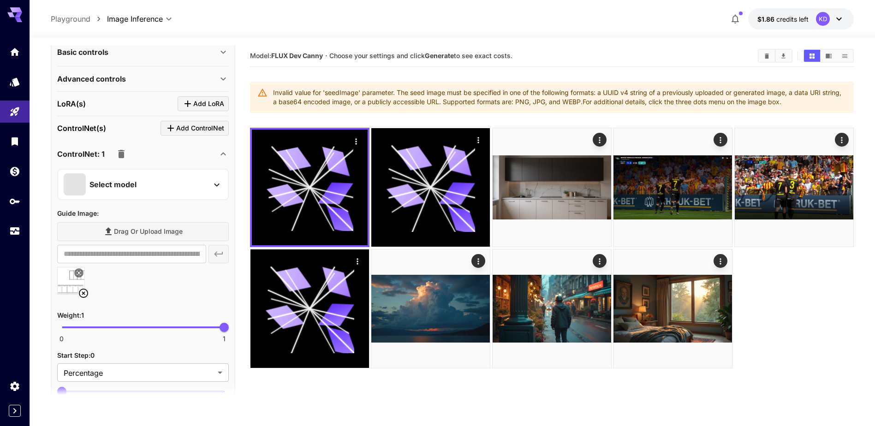
scroll to position [415, 0]
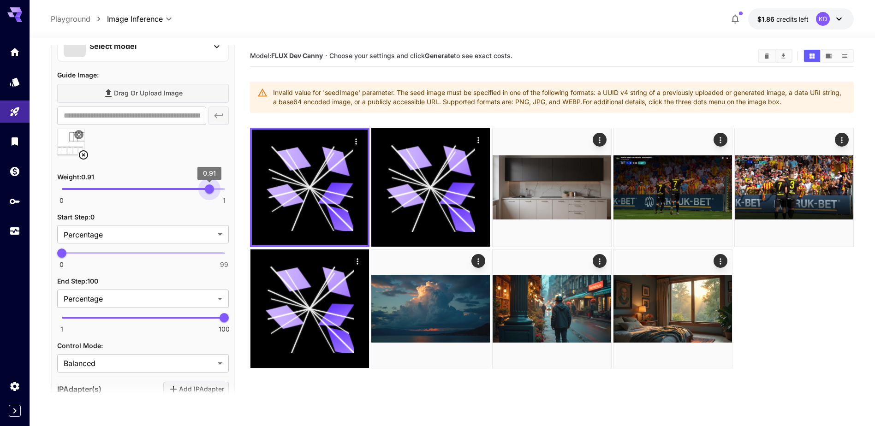
drag, startPoint x: 223, startPoint y: 190, endPoint x: 209, endPoint y: 194, distance: 14.4
click at [209, 194] on span "0.91" at bounding box center [209, 189] width 9 height 9
type input "***"
click at [208, 194] on span "0.9" at bounding box center [207, 189] width 9 height 9
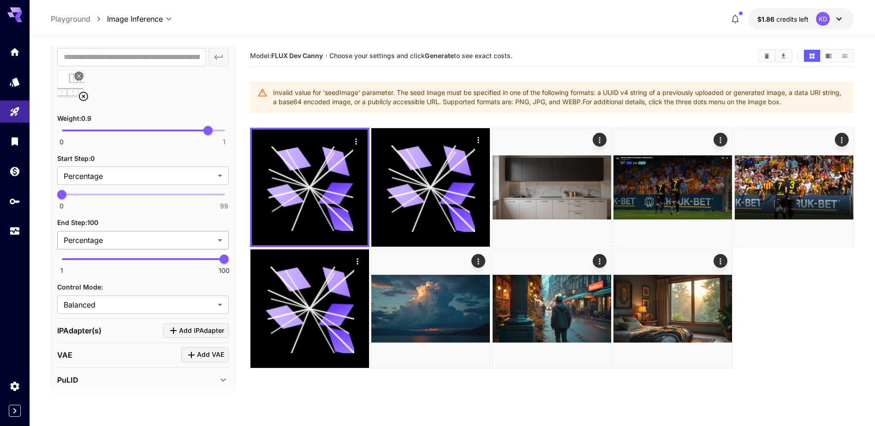
scroll to position [534, 0]
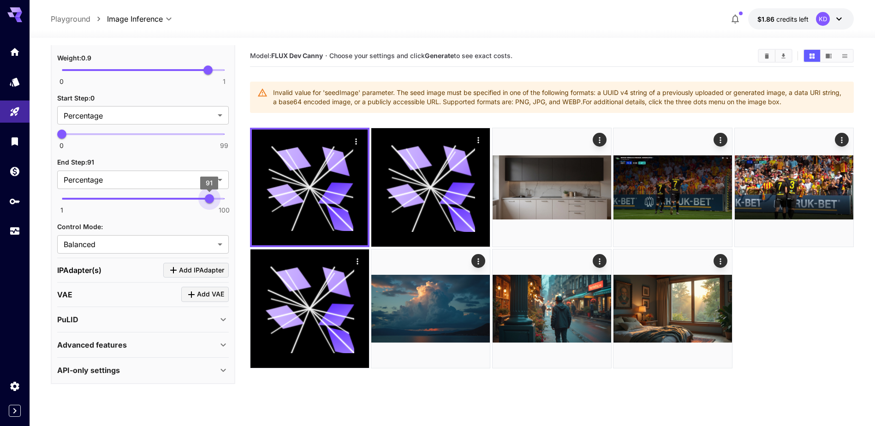
type input "**"
drag, startPoint x: 218, startPoint y: 199, endPoint x: 204, endPoint y: 201, distance: 14.0
click at [204, 201] on span "88" at bounding box center [204, 198] width 9 height 9
type input "**"
drag, startPoint x: 62, startPoint y: 135, endPoint x: 100, endPoint y: 139, distance: 38.6
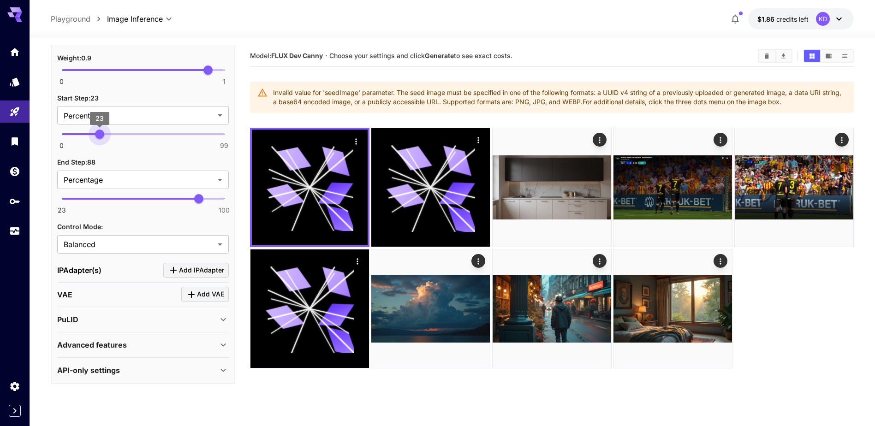
click at [100, 139] on span "23" at bounding box center [99, 134] width 9 height 9
type input "**"
drag, startPoint x: 183, startPoint y: 199, endPoint x: 154, endPoint y: 199, distance: 29.1
click at [154, 199] on span "23 100 67" at bounding box center [143, 199] width 162 height 14
type input "**"
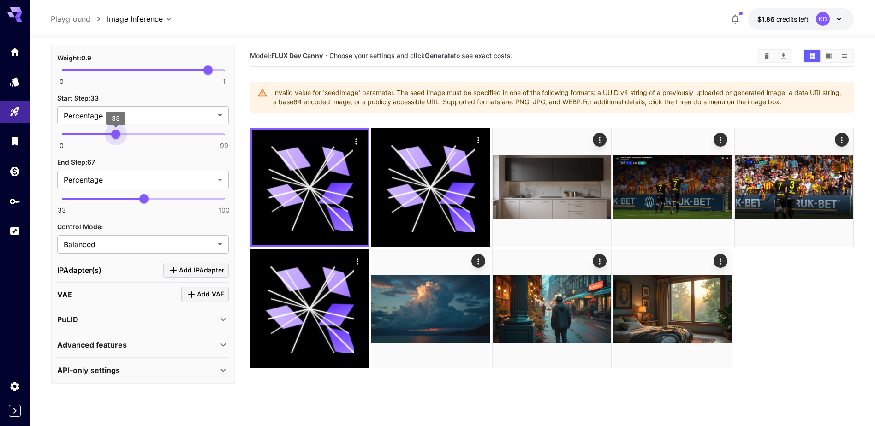
drag, startPoint x: 105, startPoint y: 138, endPoint x: 116, endPoint y: 139, distance: 11.2
click at [116, 139] on span "33" at bounding box center [115, 134] width 9 height 9
type input "**"
drag, startPoint x: 150, startPoint y: 199, endPoint x: 149, endPoint y: 172, distance: 27.7
click at [166, 194] on span "74" at bounding box center [160, 198] width 9 height 9
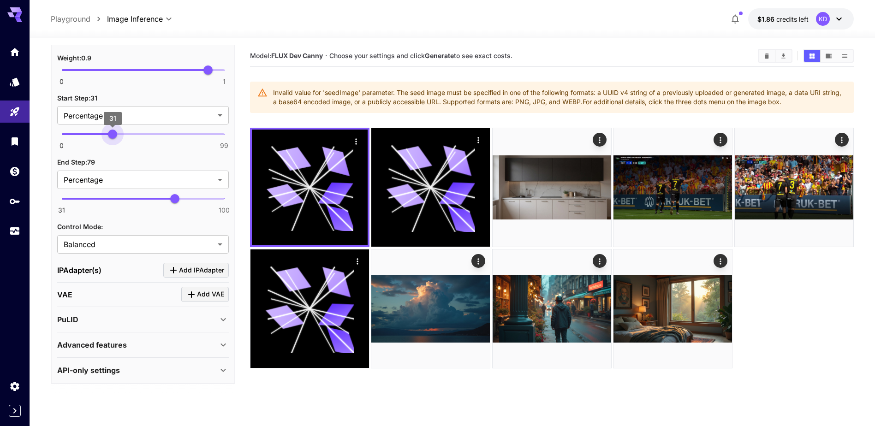
type input "**"
click at [111, 137] on span "31" at bounding box center [112, 134] width 9 height 9
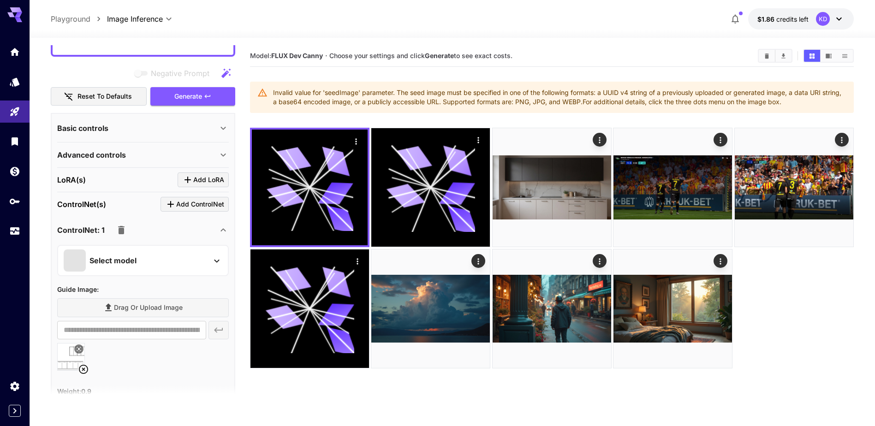
scroll to position [211, 0]
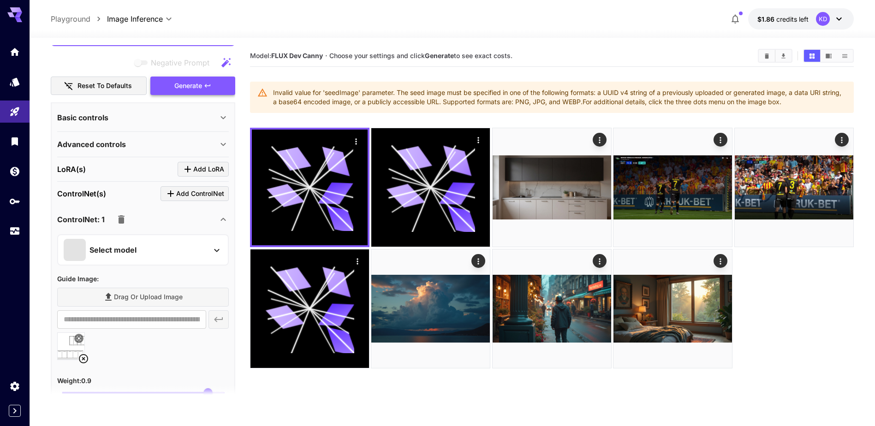
click at [200, 85] on span "Generate" at bounding box center [188, 86] width 28 height 12
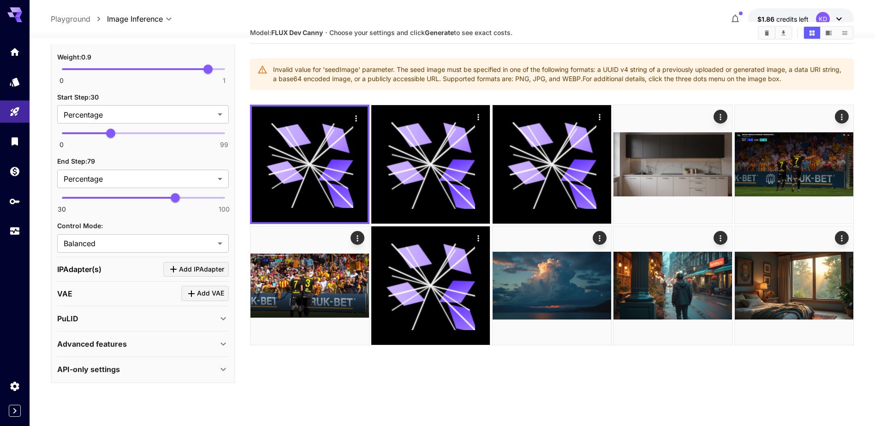
scroll to position [46, 0]
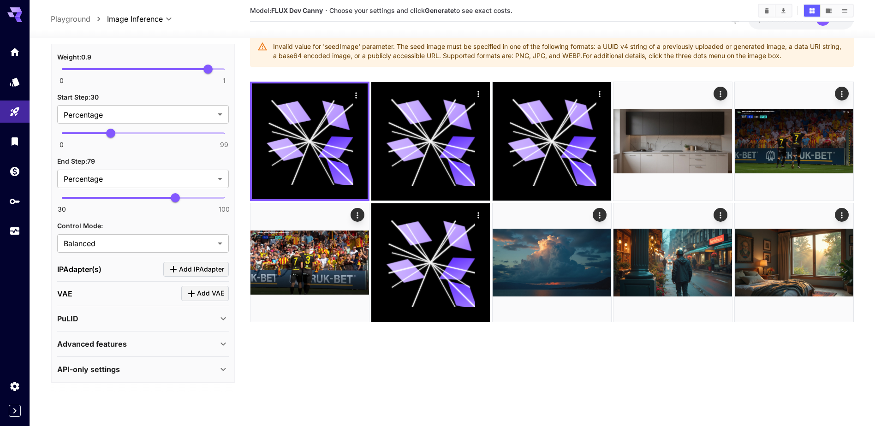
click at [148, 349] on div "Advanced features" at bounding box center [137, 344] width 161 height 11
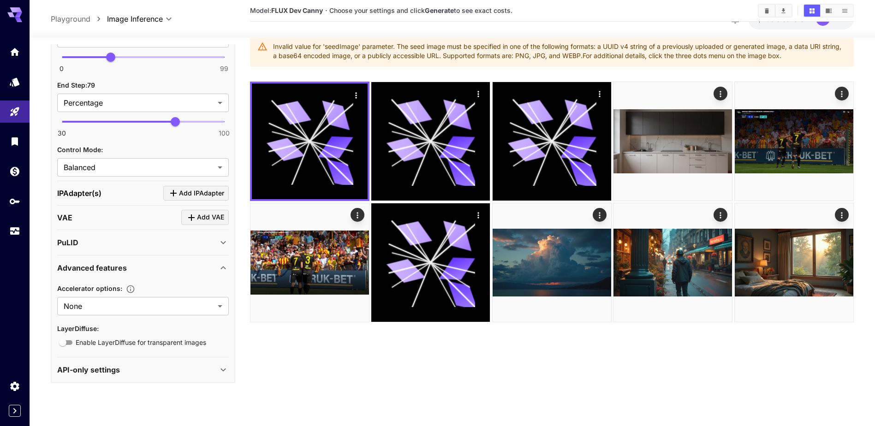
click at [120, 268] on p "Advanced features" at bounding box center [92, 267] width 70 height 11
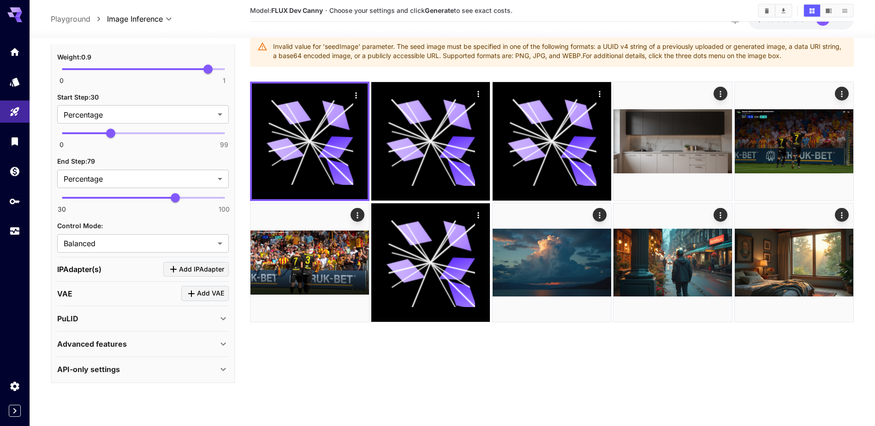
click at [132, 366] on div "API-only settings" at bounding box center [137, 369] width 161 height 11
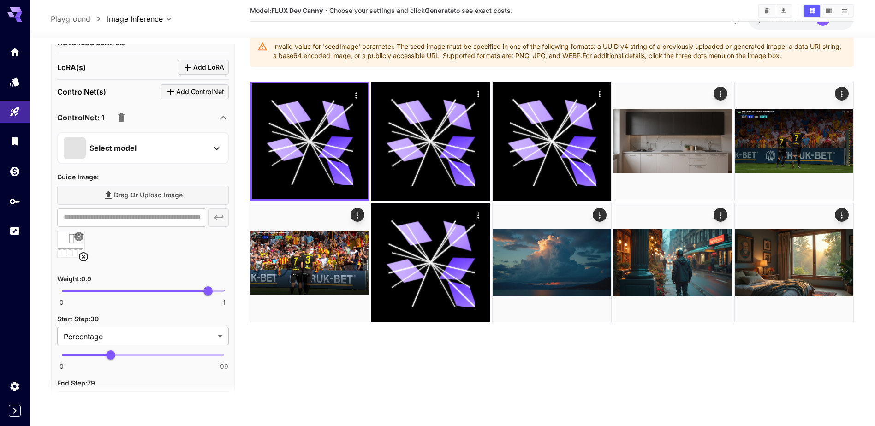
scroll to position [304, 0]
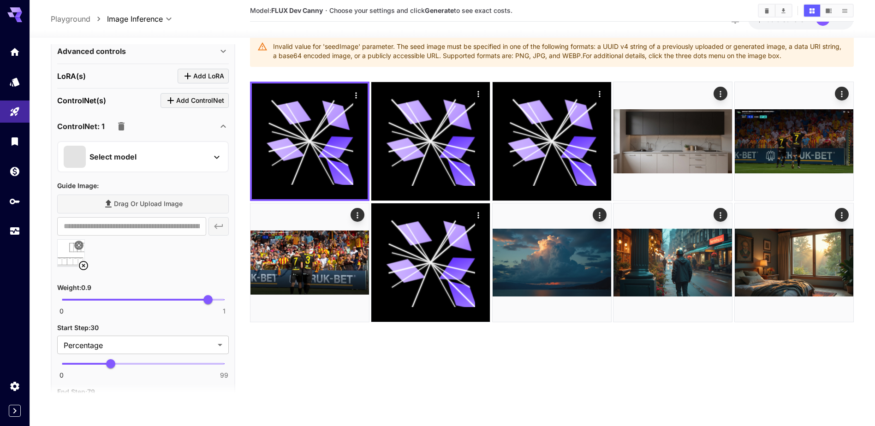
click at [93, 49] on p "Advanced controls" at bounding box center [91, 51] width 69 height 11
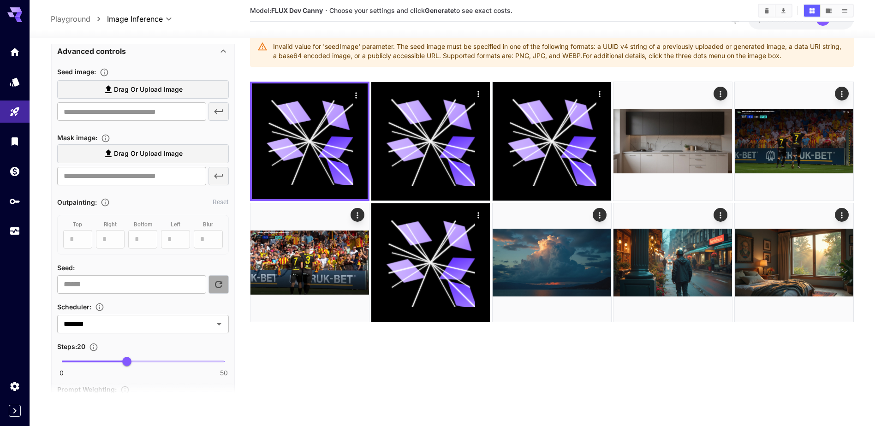
click at [221, 280] on icon "button" at bounding box center [218, 284] width 11 height 11
type input "**********"
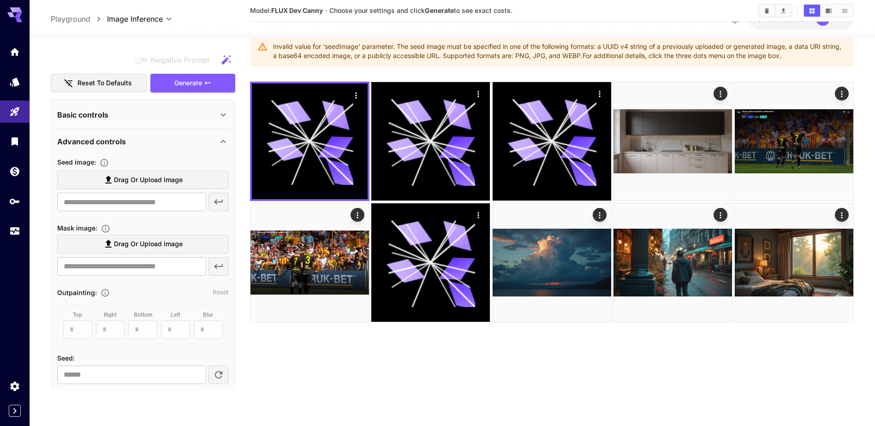
scroll to position [211, 0]
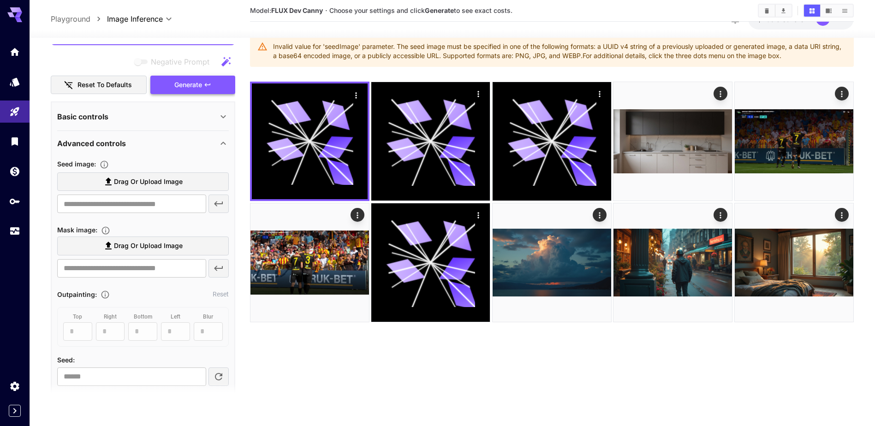
click at [197, 84] on span "Generate" at bounding box center [188, 85] width 28 height 12
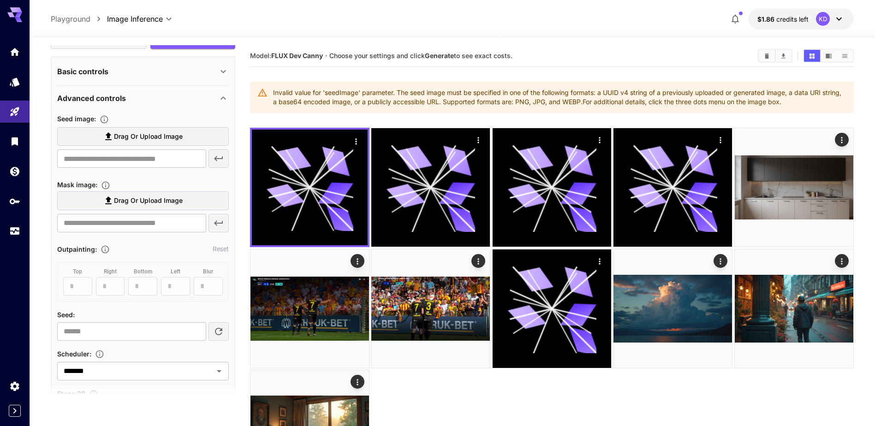
scroll to position [304, 0]
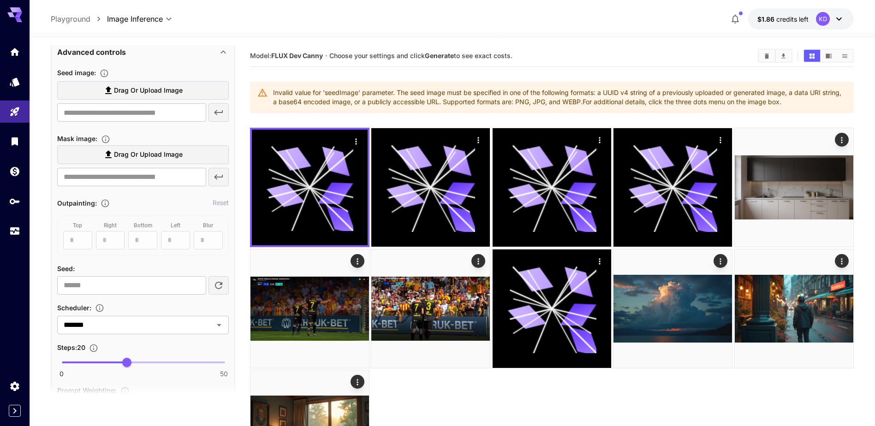
click at [166, 92] on span "Drag or upload image" at bounding box center [148, 91] width 69 height 12
click at [0, 0] on input "Drag or upload image" at bounding box center [0, 0] width 0 height 0
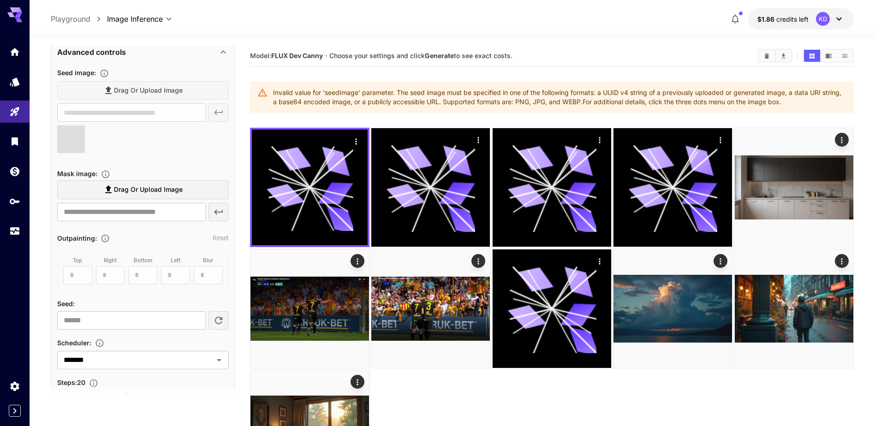
type input "**********"
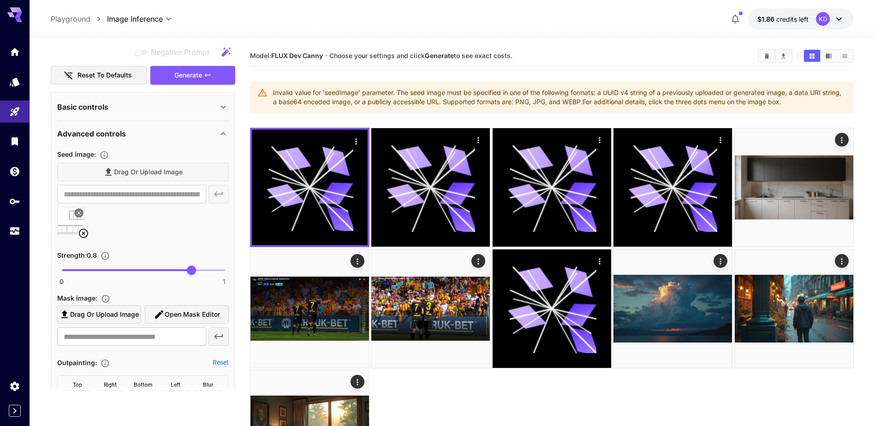
scroll to position [119, 0]
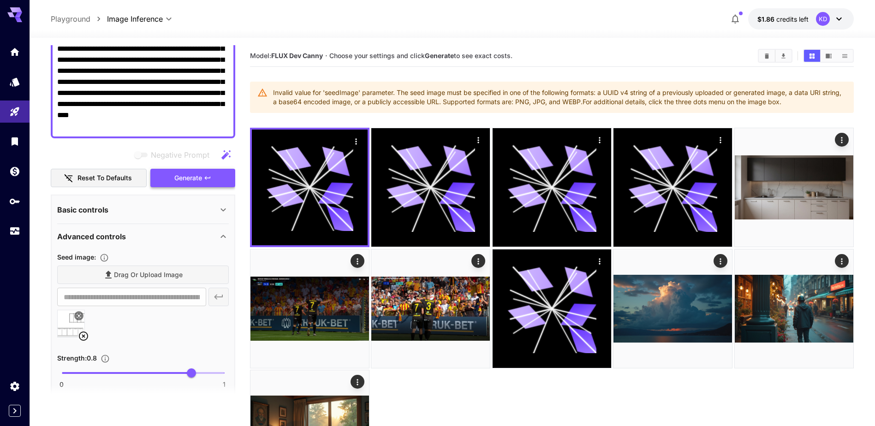
click at [209, 185] on button "Generate" at bounding box center [192, 178] width 85 height 19
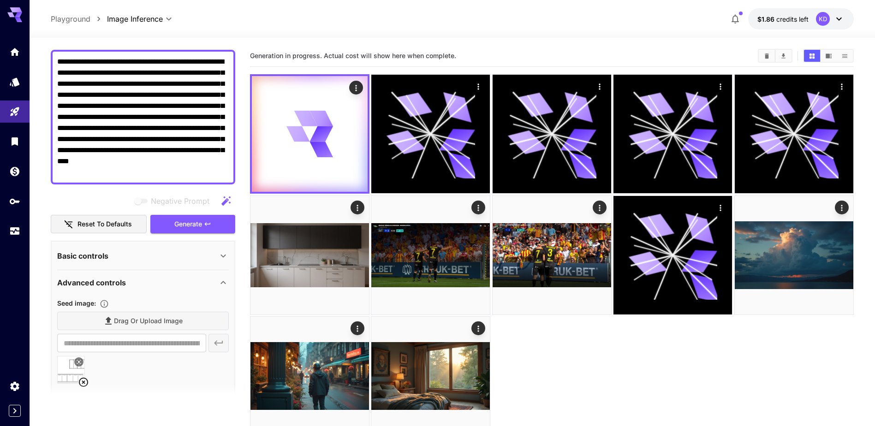
scroll to position [27, 0]
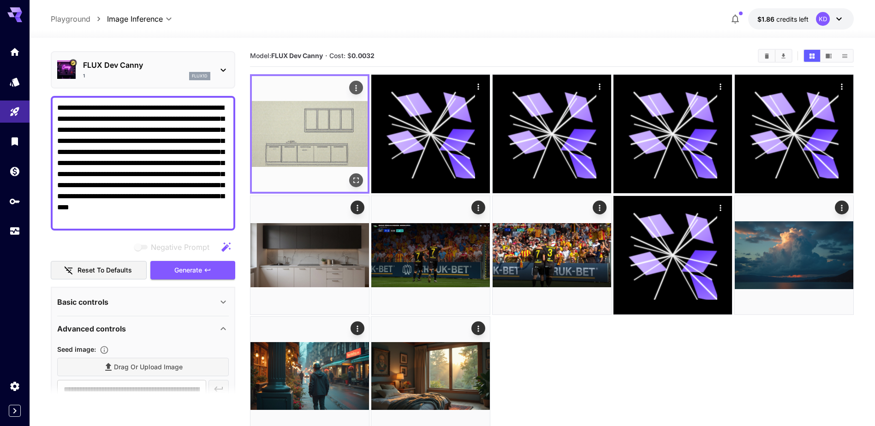
click at [323, 141] on img at bounding box center [310, 134] width 116 height 116
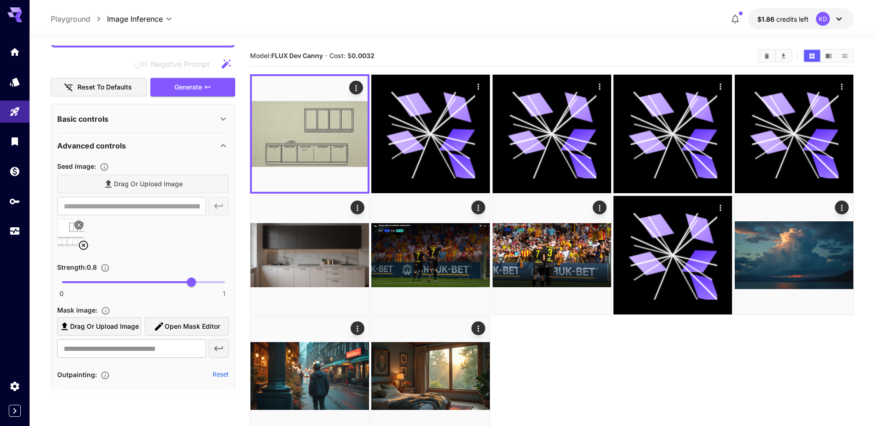
scroll to position [211, 0]
drag, startPoint x: 176, startPoint y: 281, endPoint x: 168, endPoint y: 286, distance: 8.9
click at [168, 286] on span "0.66" at bounding box center [168, 280] width 9 height 9
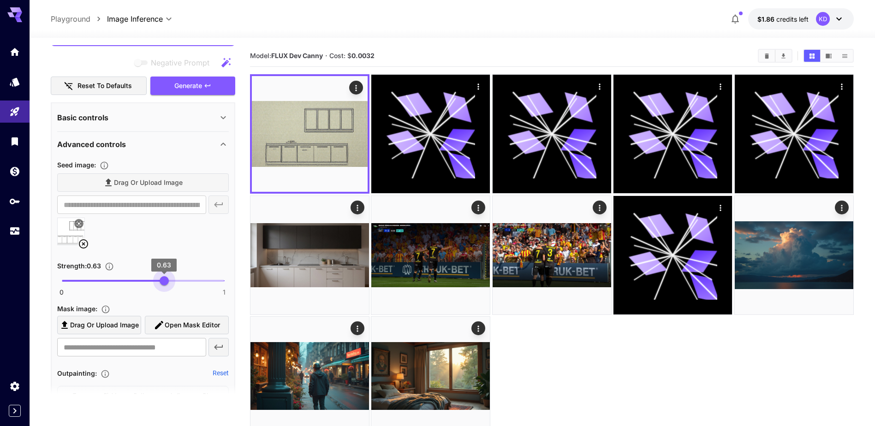
type input "****"
drag, startPoint x: 169, startPoint y: 285, endPoint x: 160, endPoint y: 287, distance: 9.5
click at [160, 286] on span "0.61" at bounding box center [160, 280] width 9 height 9
click at [203, 87] on button "Generate" at bounding box center [192, 86] width 85 height 19
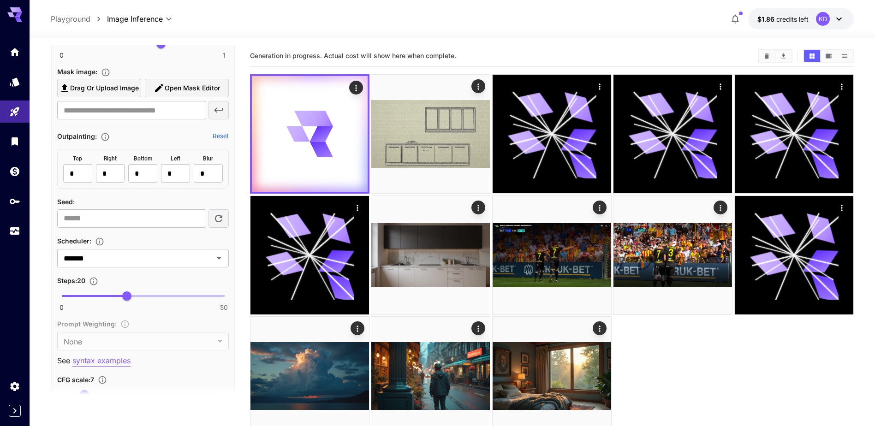
scroll to position [488, 0]
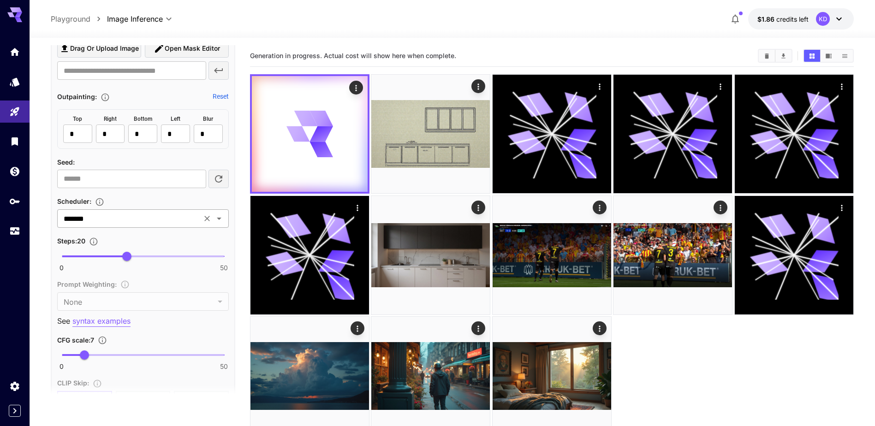
click at [178, 222] on input "*******" at bounding box center [129, 218] width 139 height 13
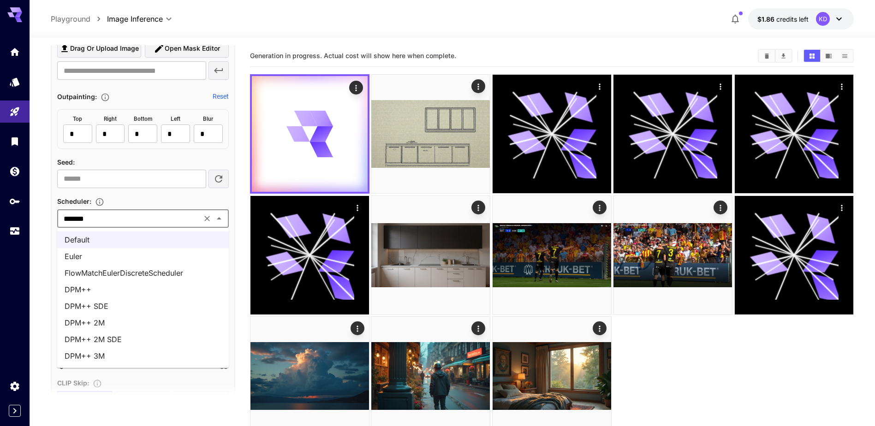
click at [142, 263] on li "Euler" at bounding box center [143, 256] width 172 height 17
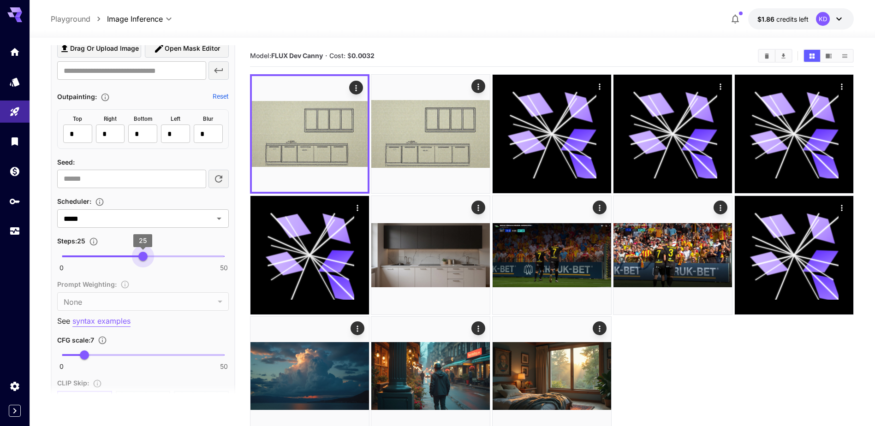
type input "**"
drag, startPoint x: 131, startPoint y: 252, endPoint x: 143, endPoint y: 256, distance: 13.0
click at [143, 256] on span "25" at bounding box center [142, 256] width 9 height 9
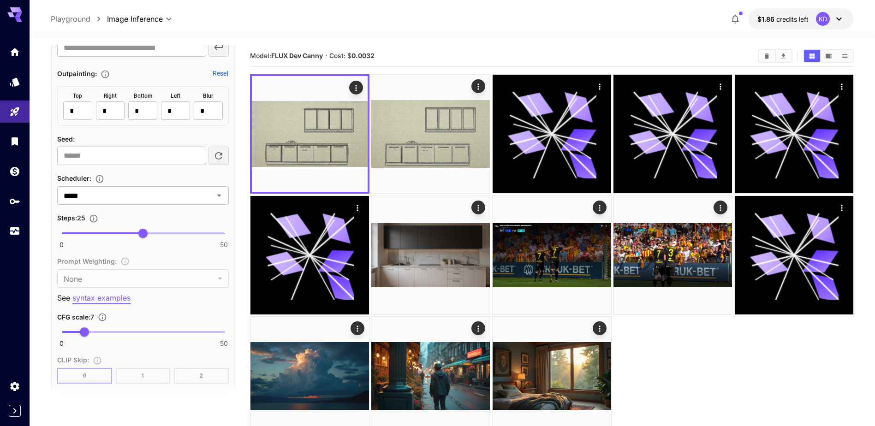
scroll to position [534, 0]
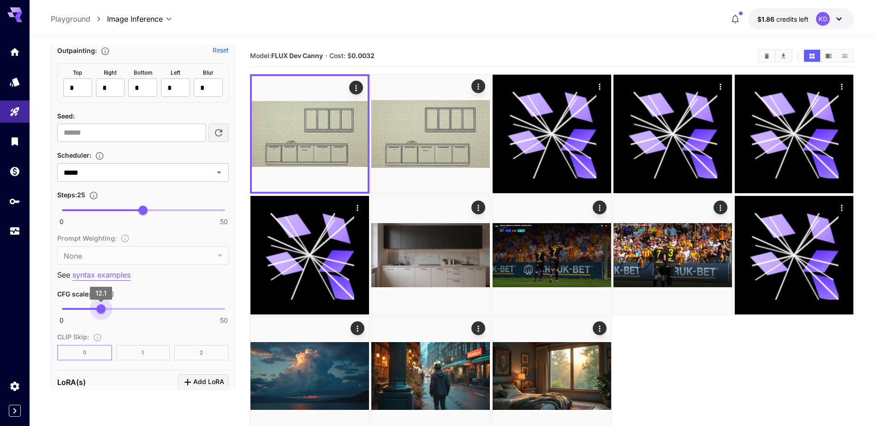
drag, startPoint x: 94, startPoint y: 313, endPoint x: 101, endPoint y: 311, distance: 7.6
click at [101, 311] on span "12.1" at bounding box center [100, 308] width 9 height 9
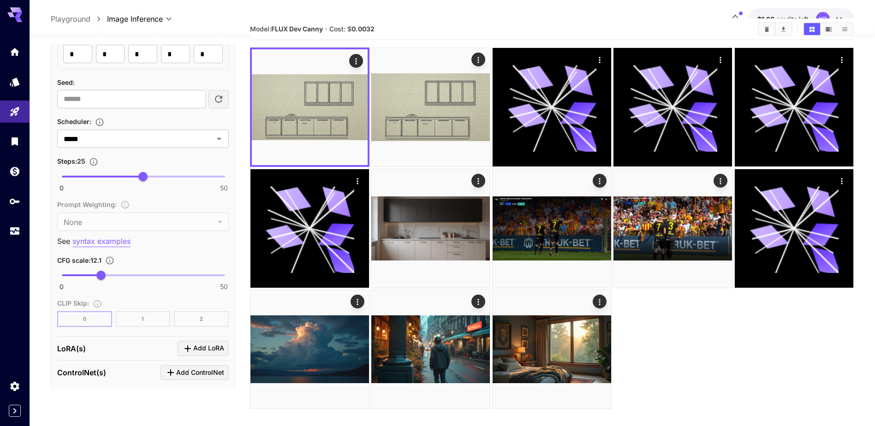
scroll to position [580, 0]
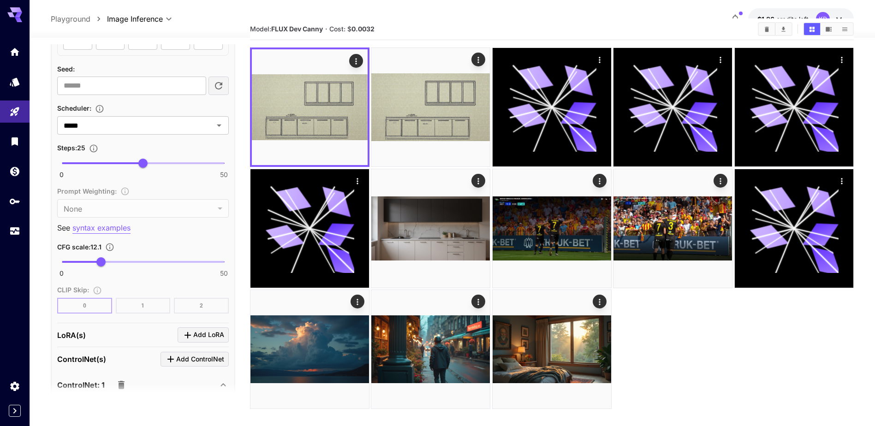
click at [130, 362] on div "ControlNet(s) Add ControlNet" at bounding box center [143, 359] width 172 height 15
click at [119, 385] on section at bounding box center [143, 394] width 185 height 23
click at [121, 386] on section at bounding box center [143, 394] width 185 height 23
click at [122, 385] on section at bounding box center [143, 394] width 185 height 23
click at [122, 381] on icon "button" at bounding box center [121, 385] width 11 height 11
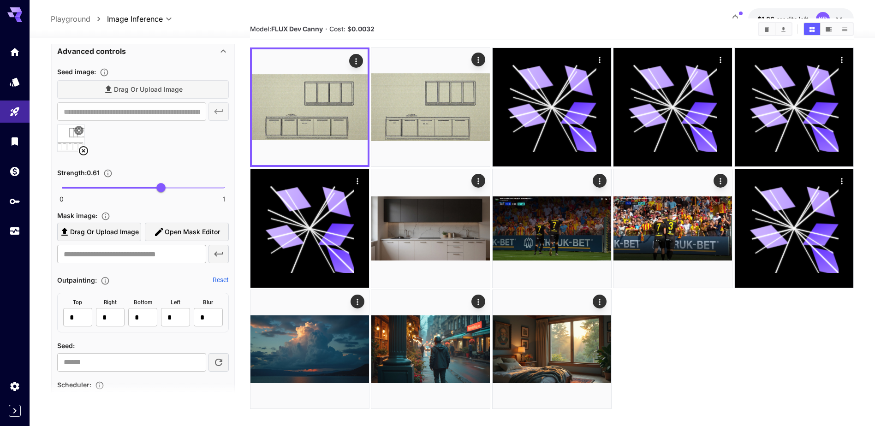
scroll to position [257, 0]
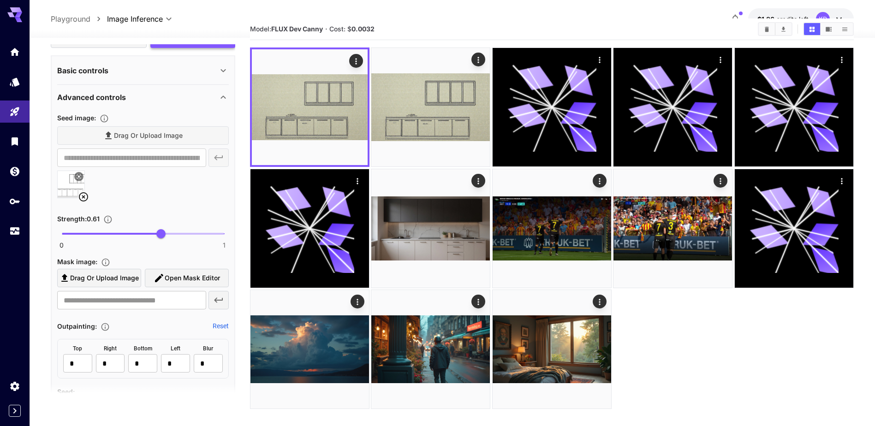
click at [192, 44] on button "Generate" at bounding box center [192, 39] width 85 height 19
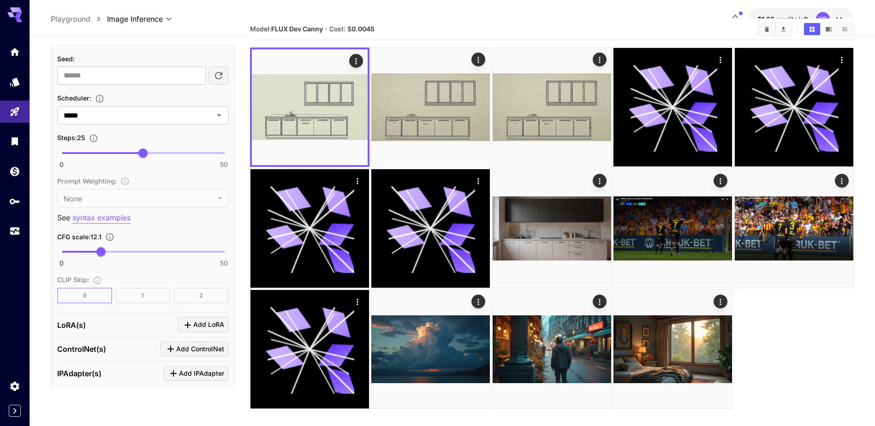
scroll to position [626, 0]
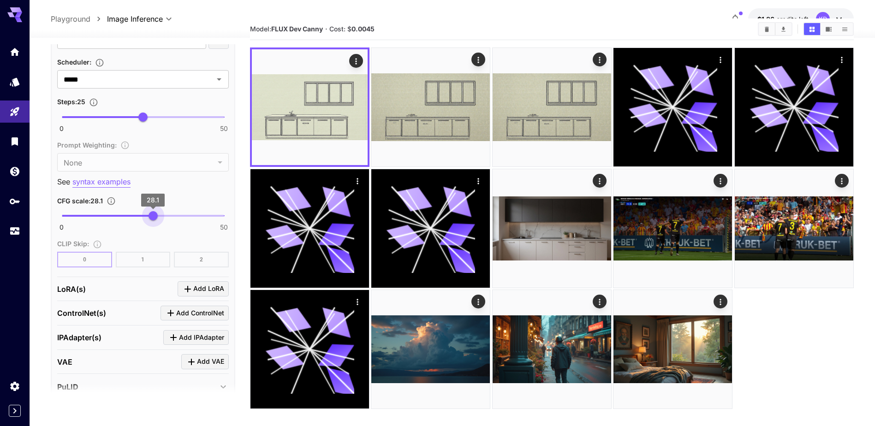
type input "****"
drag, startPoint x: 97, startPoint y: 214, endPoint x: 154, endPoint y: 213, distance: 57.2
click at [154, 213] on span "28.4" at bounding box center [153, 215] width 9 height 9
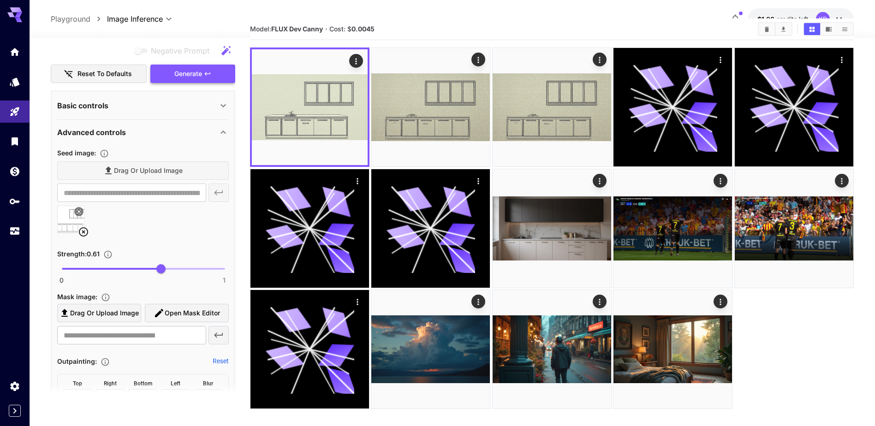
scroll to position [211, 0]
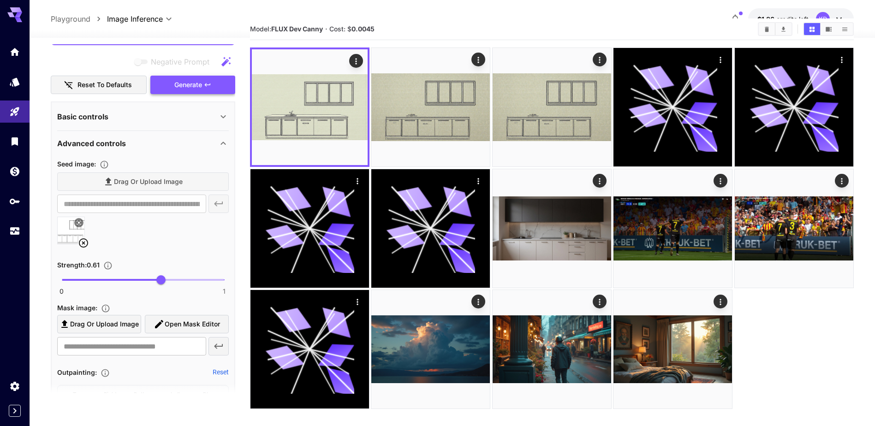
click at [198, 80] on span "Generate" at bounding box center [188, 85] width 28 height 12
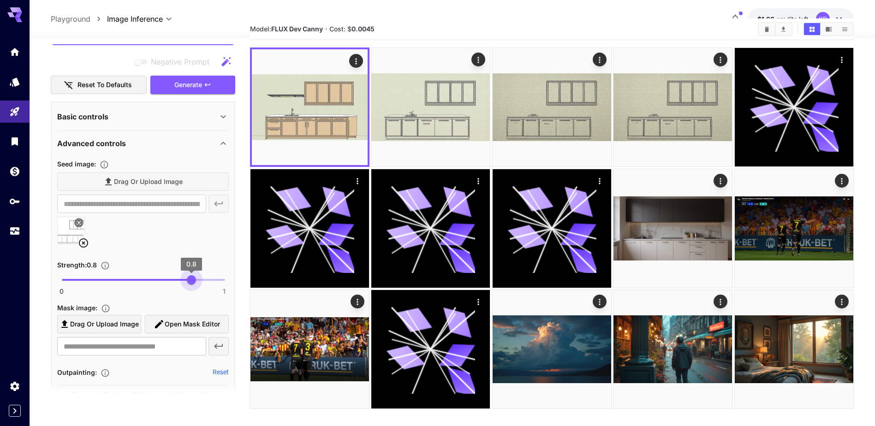
type input "****"
drag, startPoint x: 170, startPoint y: 284, endPoint x: 200, endPoint y: 285, distance: 30.0
click at [196, 285] on span "0.8" at bounding box center [191, 279] width 9 height 9
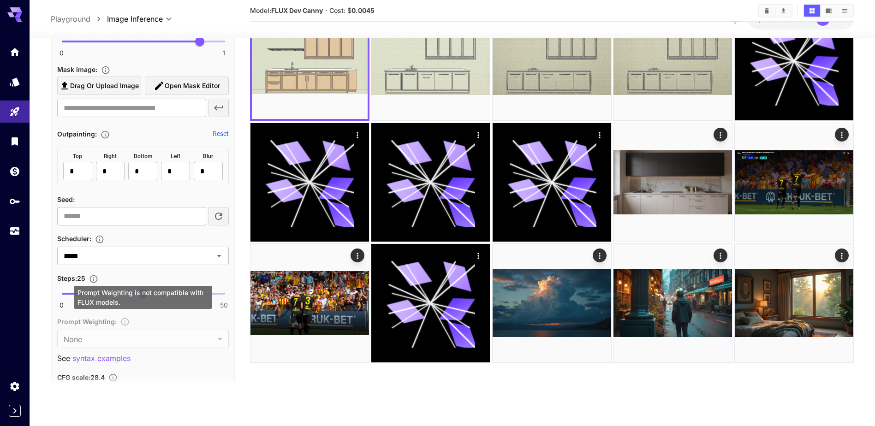
scroll to position [580, 0]
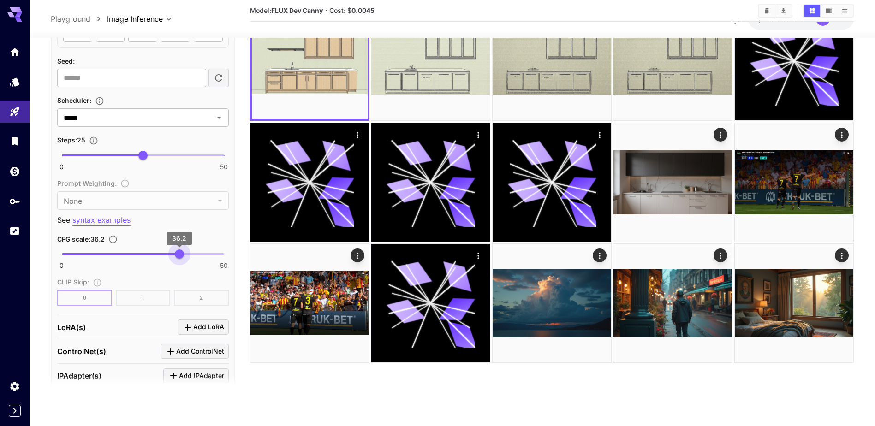
drag, startPoint x: 158, startPoint y: 254, endPoint x: 176, endPoint y: 254, distance: 17.5
click at [180, 255] on span "36.2" at bounding box center [179, 254] width 9 height 9
type input "****"
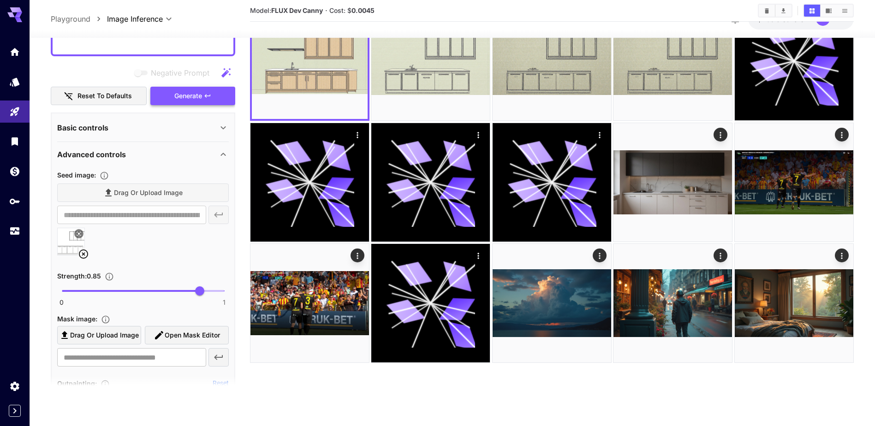
scroll to position [165, 0]
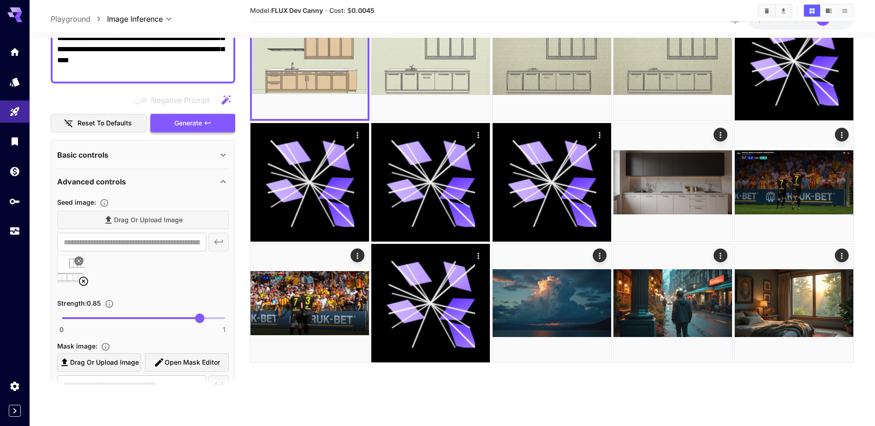
click at [198, 129] on button "Generate" at bounding box center [192, 122] width 85 height 19
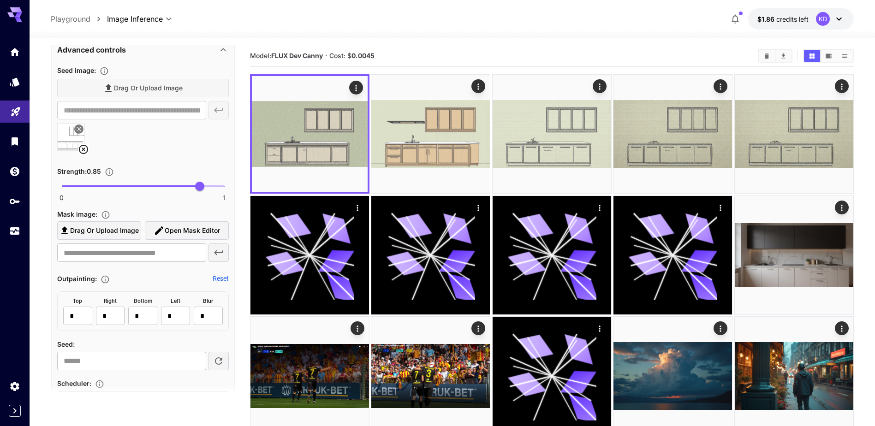
scroll to position [304, 0]
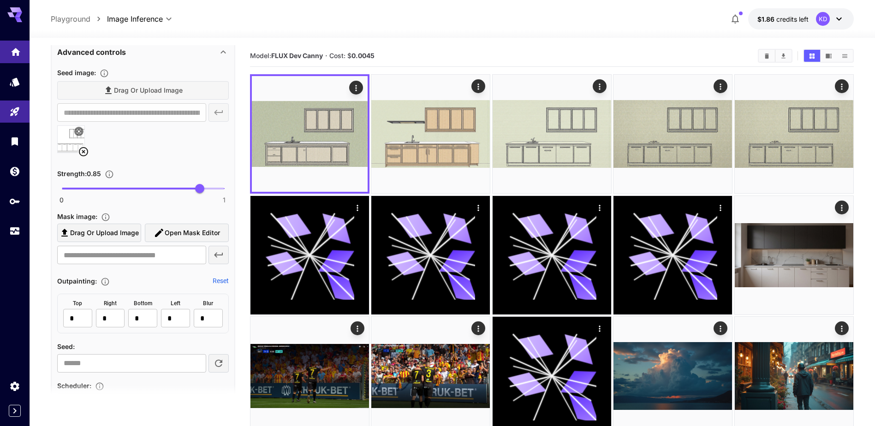
click at [15, 55] on link at bounding box center [15, 52] width 30 height 23
